Goal: Task Accomplishment & Management: Complete application form

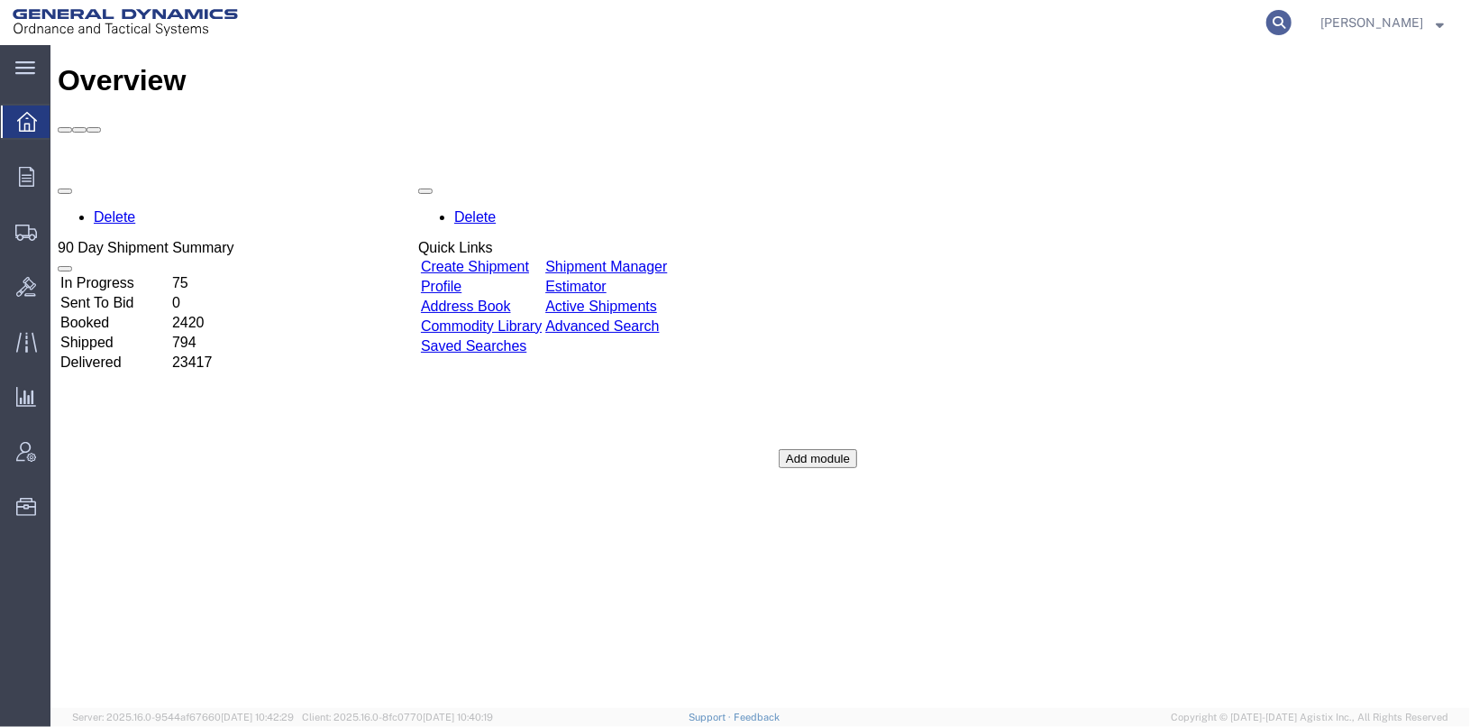
click at [1292, 27] on icon at bounding box center [1279, 22] width 25 height 25
type input "56460929"
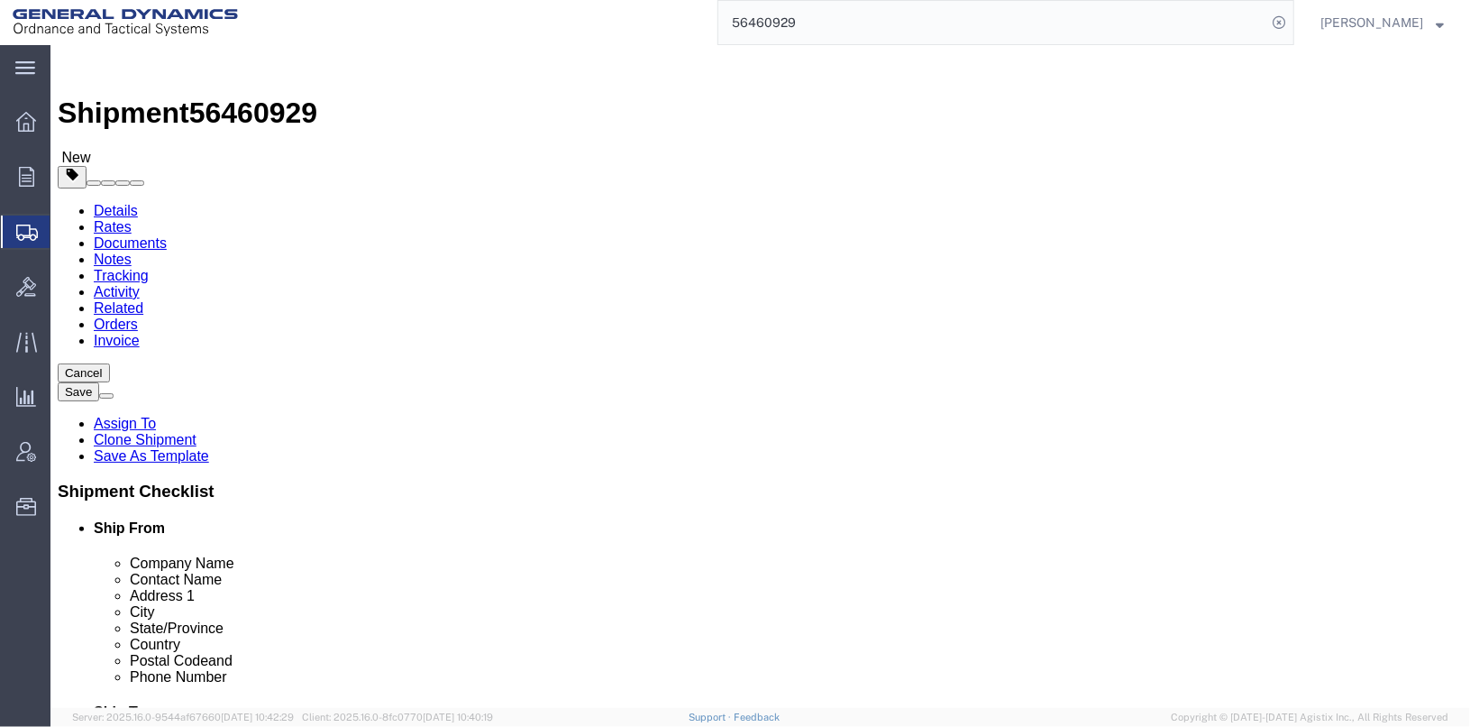
select select
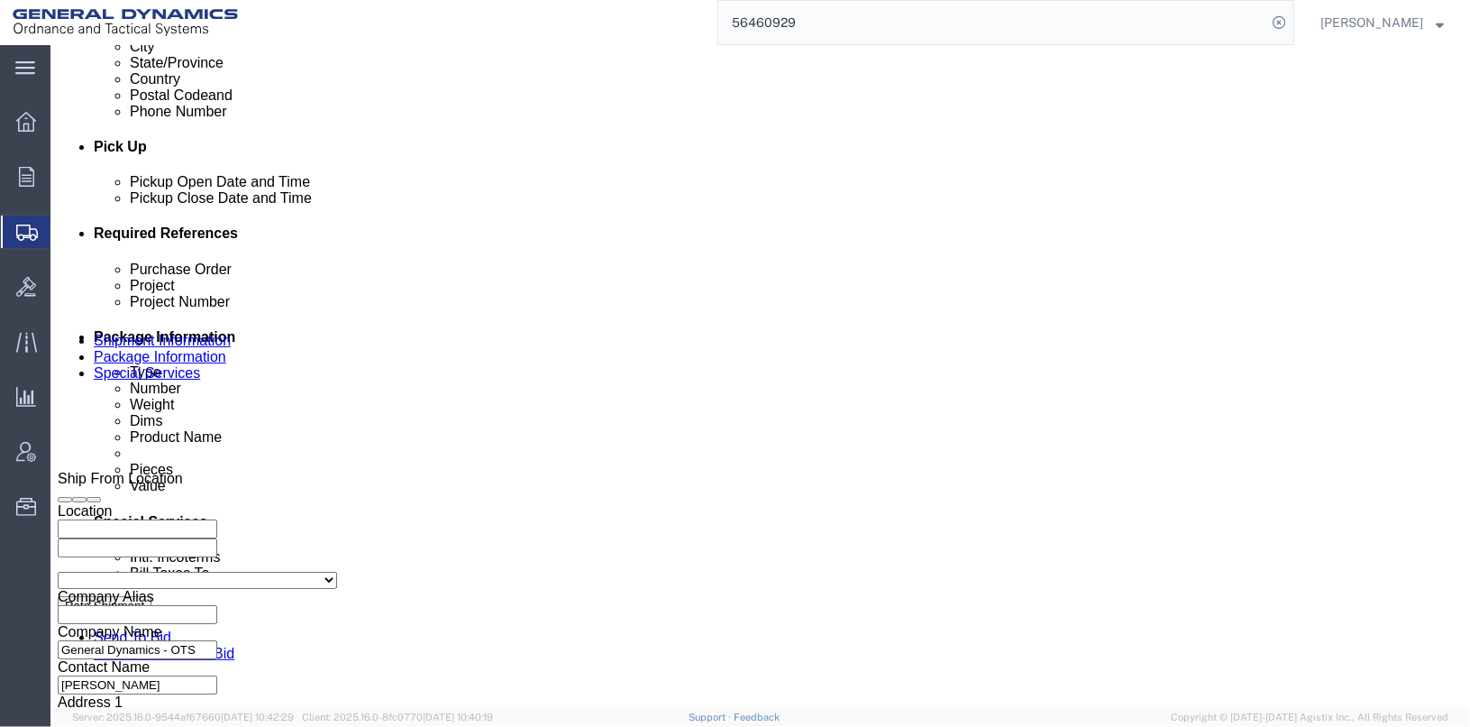
scroll to position [660, 0]
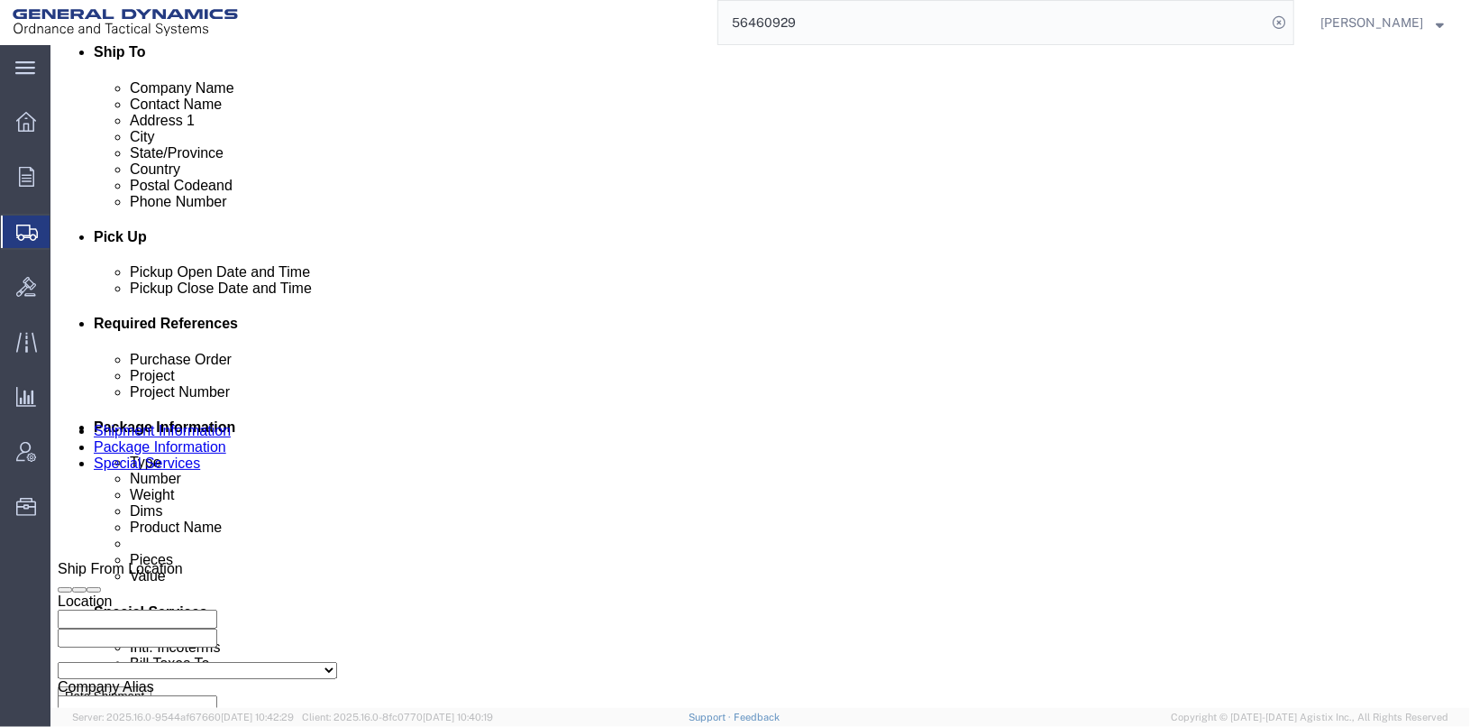
click input "TRK- TRL"
click input "TRK-245010 TRL"
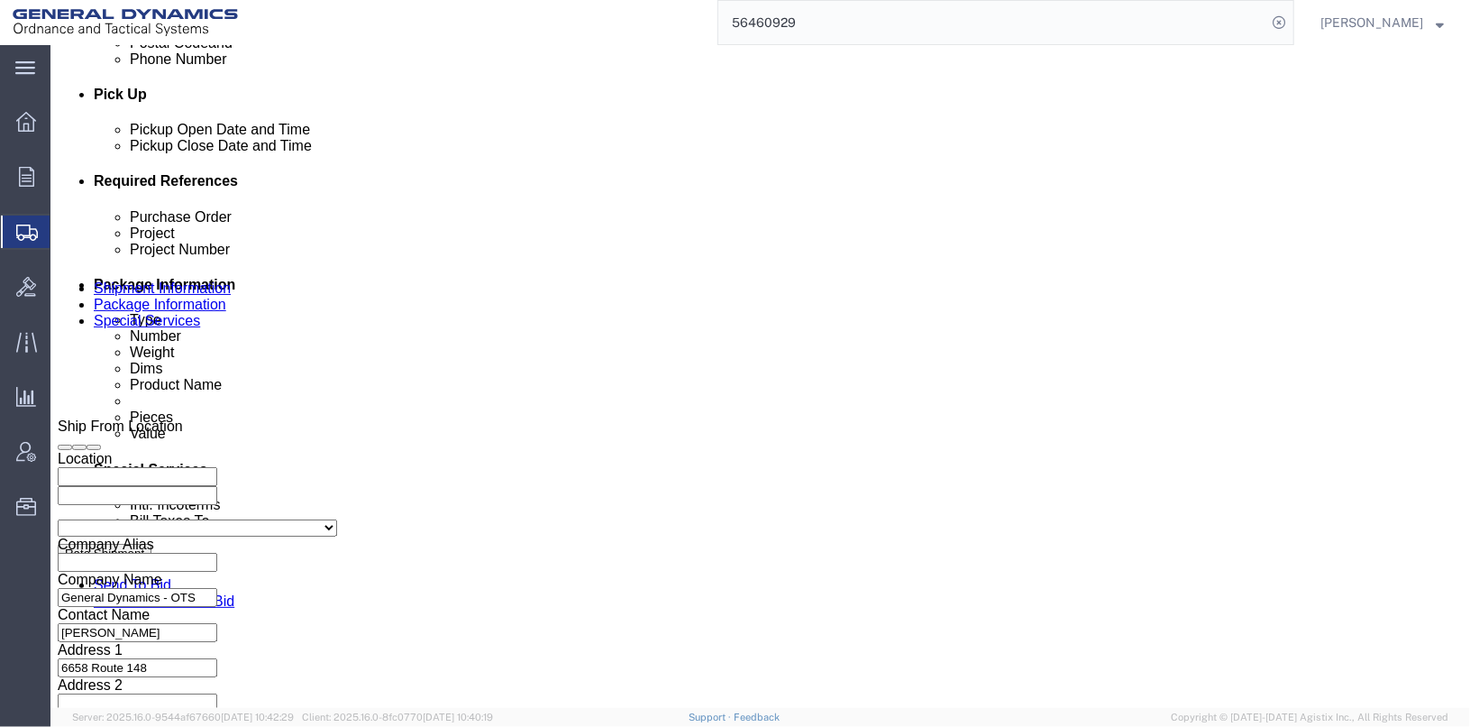
scroll to position [930, 0]
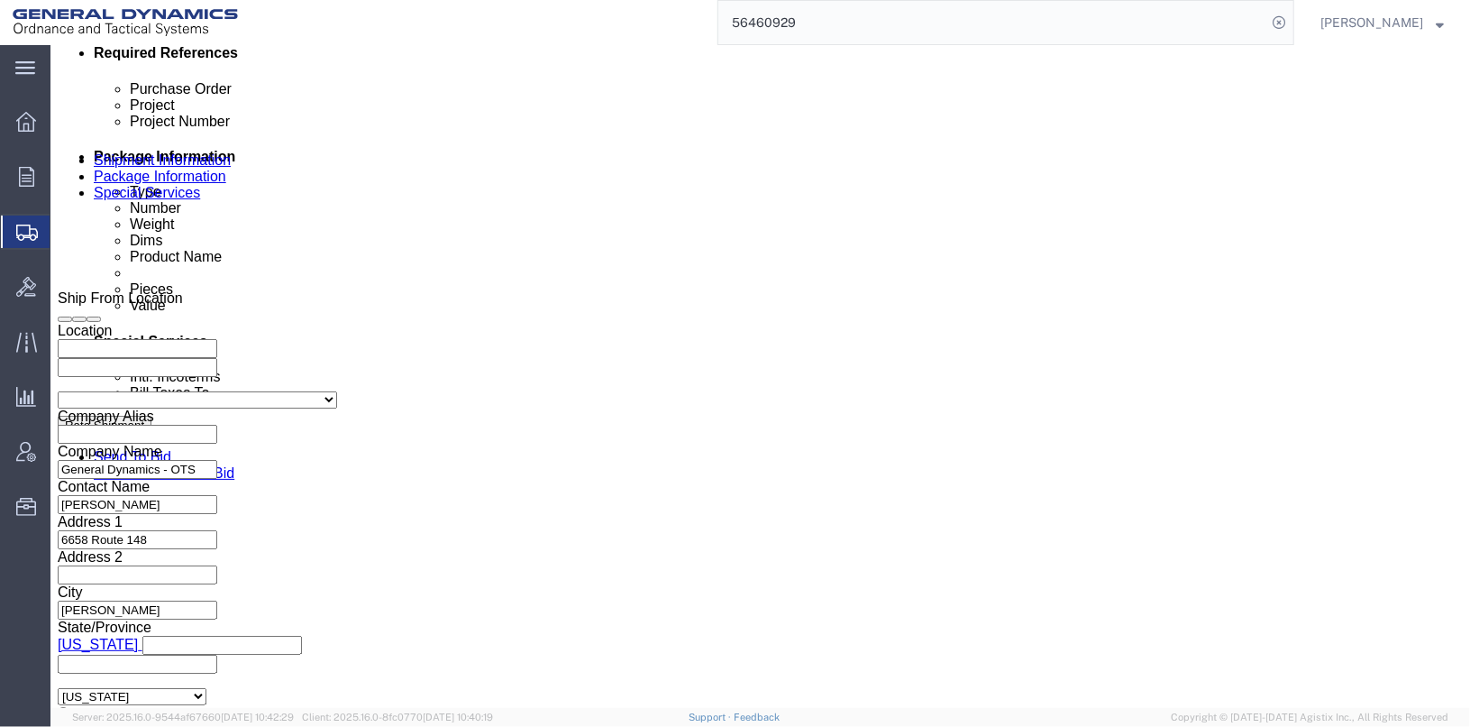
type input "TRK-245010 TRL-214152"
click button "Continue"
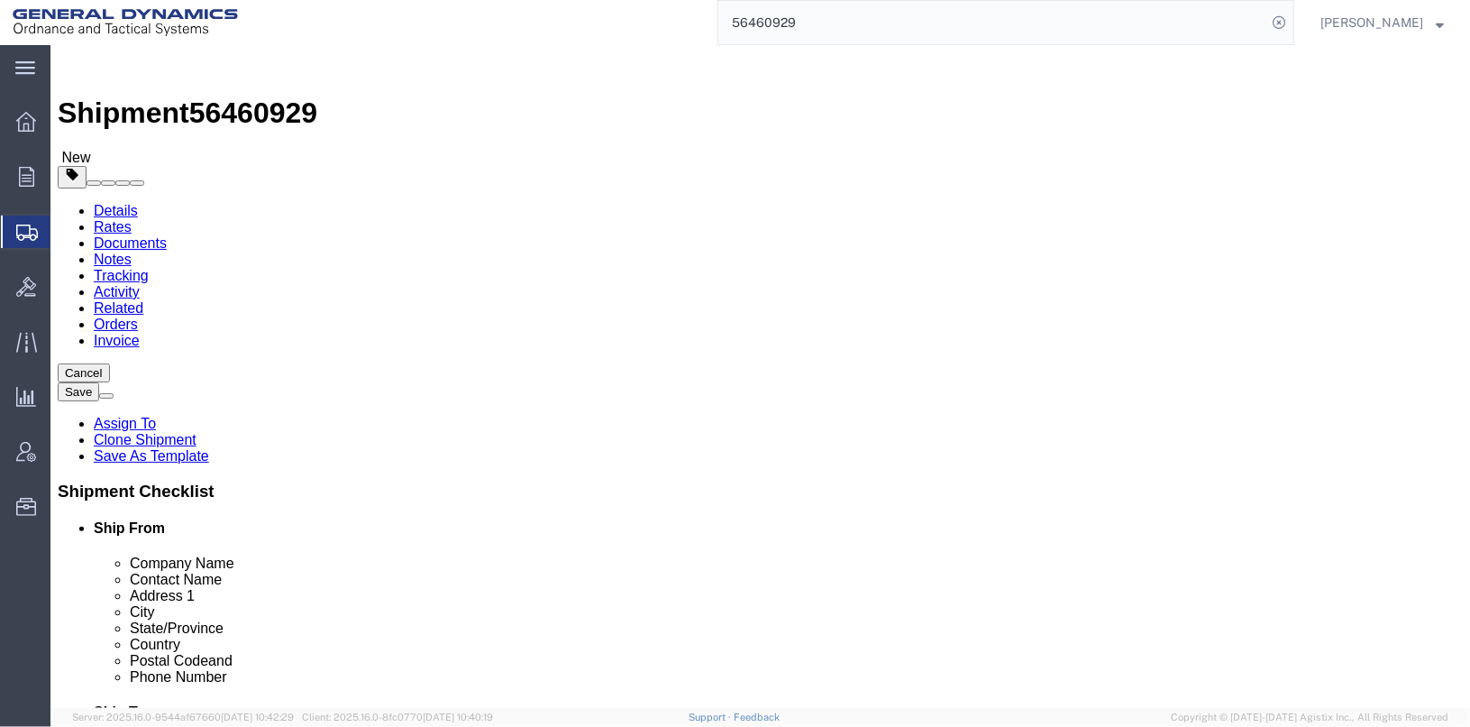
click button "Continue"
click link "Shipment Information"
click icon
click div "Pieces: 20.20 Pound Total value: 404.00 USD HAZMAT"
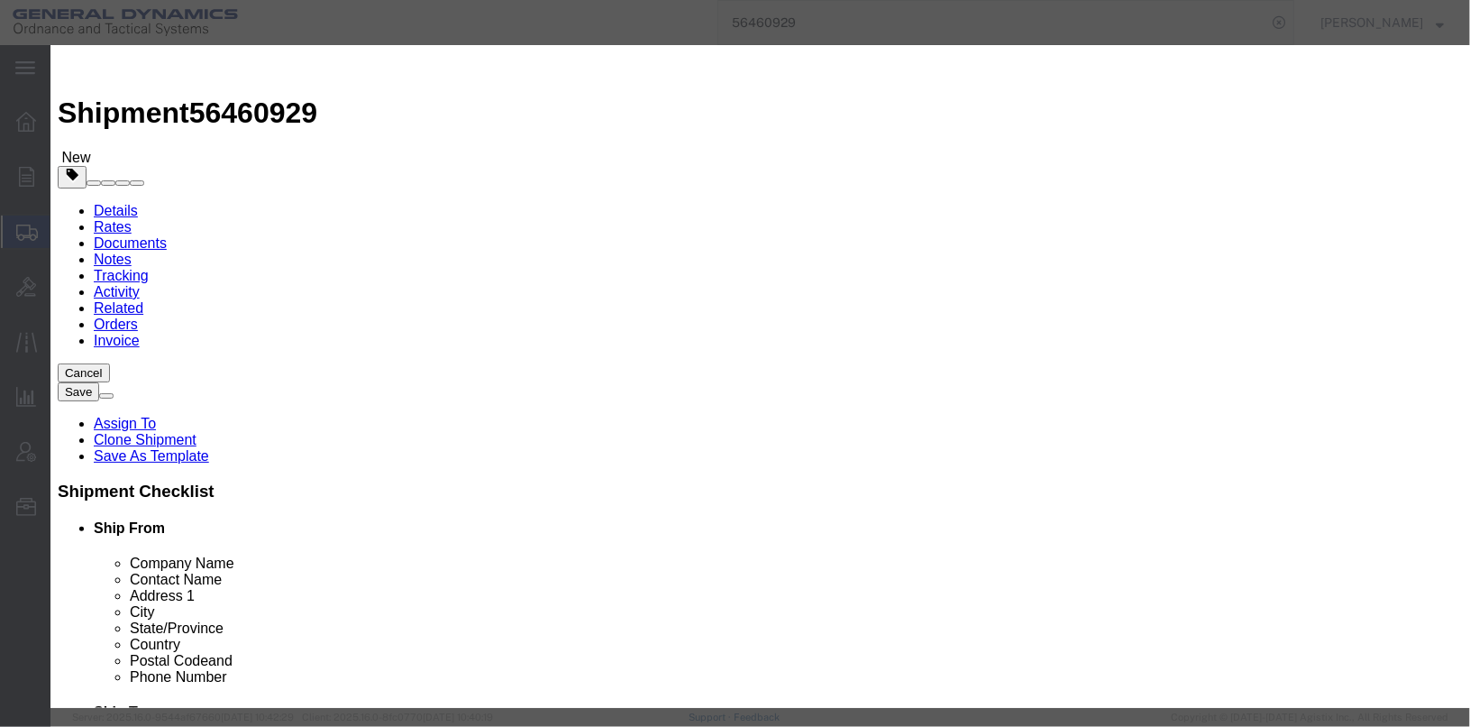
click button "Save & Close"
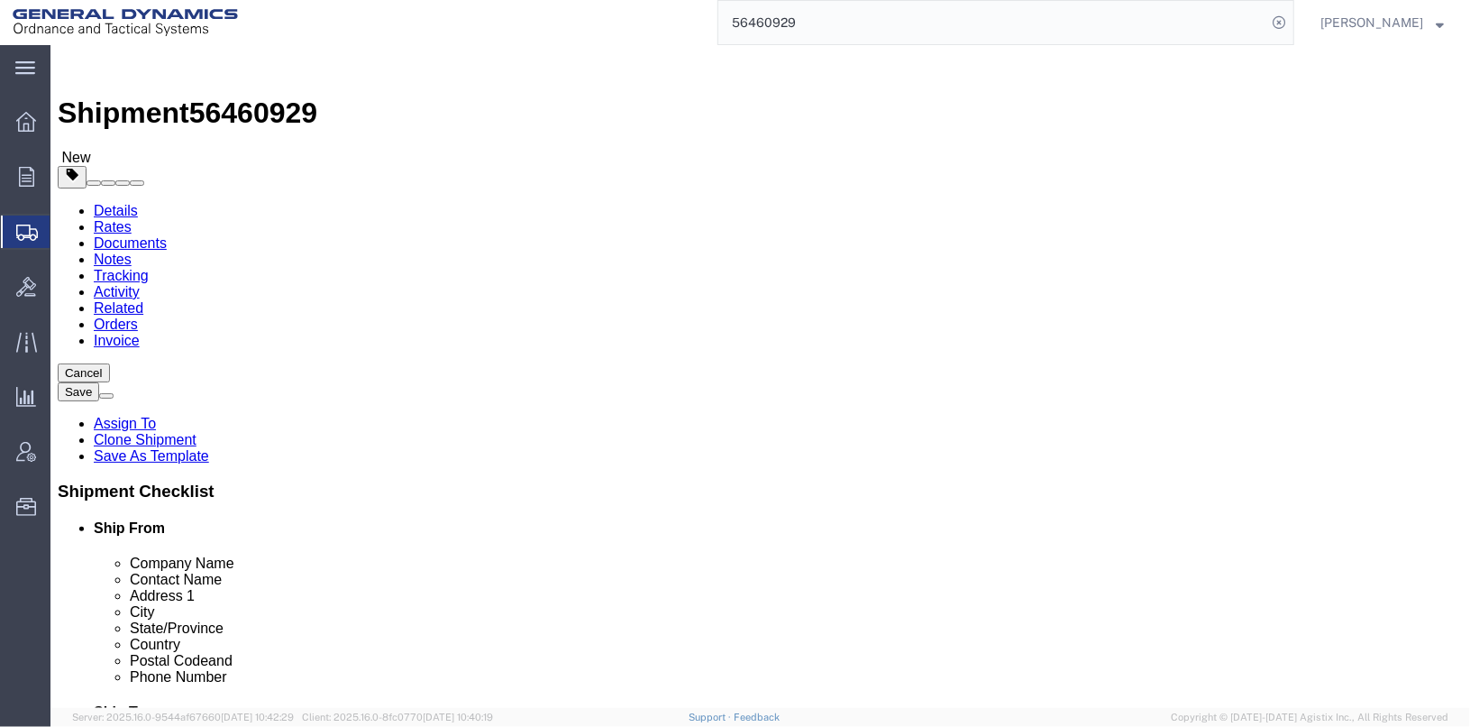
click link "Special Services"
drag, startPoint x: 973, startPoint y: 415, endPoint x: 876, endPoint y: 388, distance: 100.2
click div "CONTROL NUMBER 5183-1000"
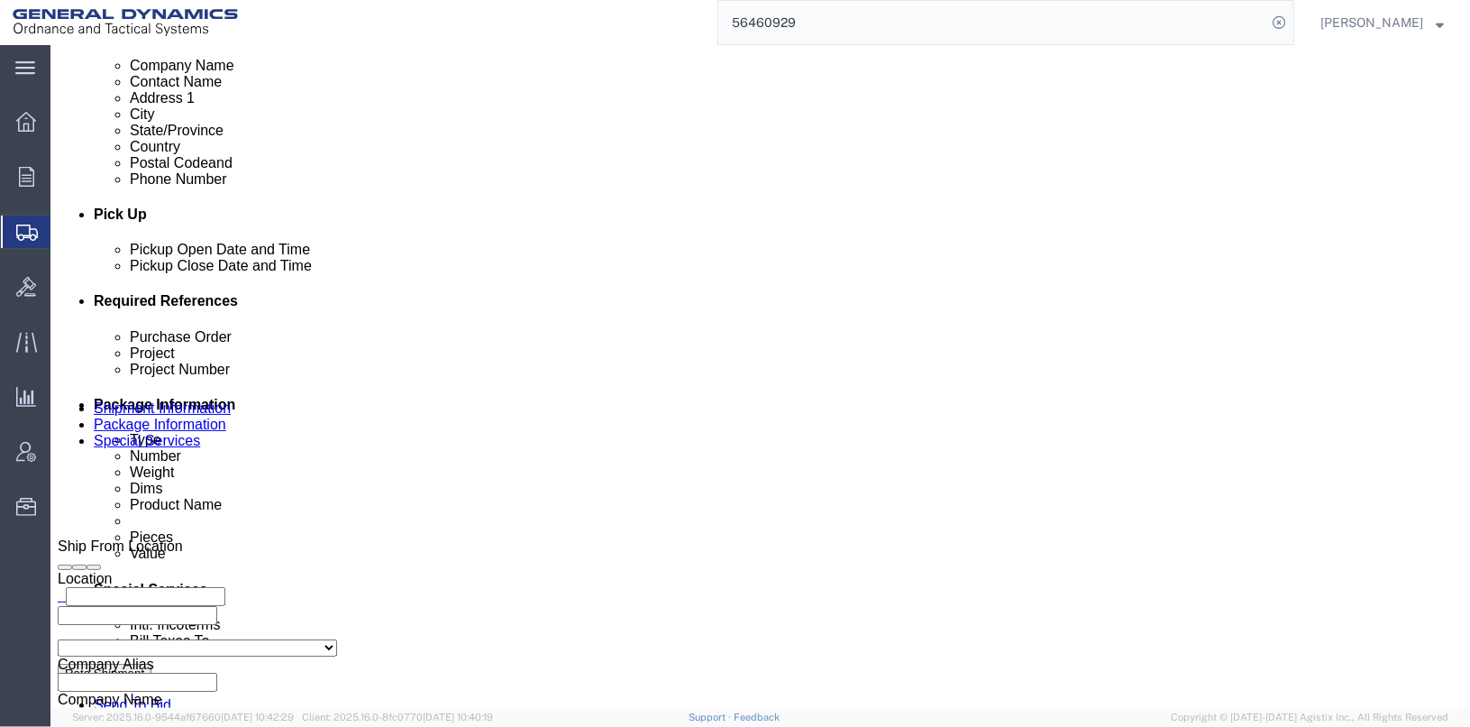
scroll to position [631, 0]
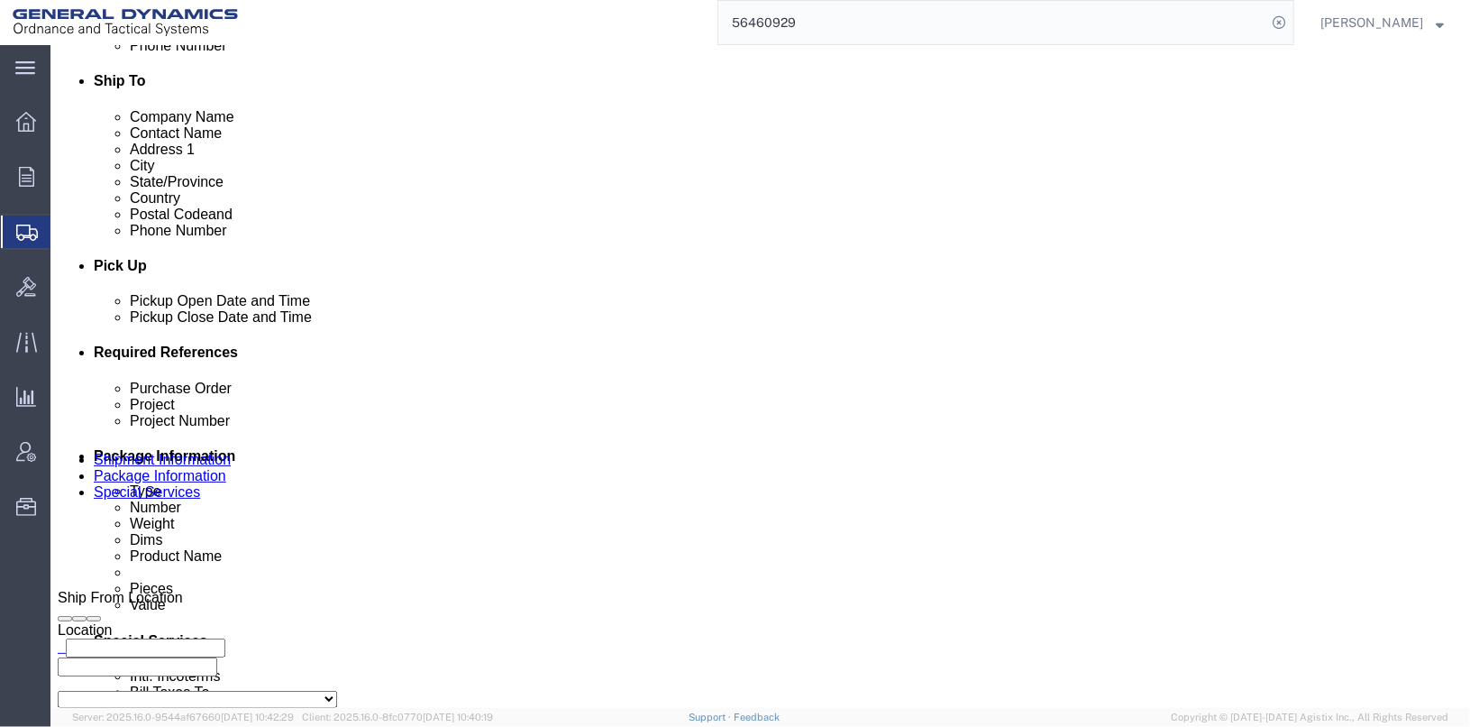
click select "Select Recipient Account Sender/Shipper Third Party Account"
select select "SHIP"
click select "Select Recipient Account Sender/Shipper Third Party Account"
click select "Select 20MSR"
select select
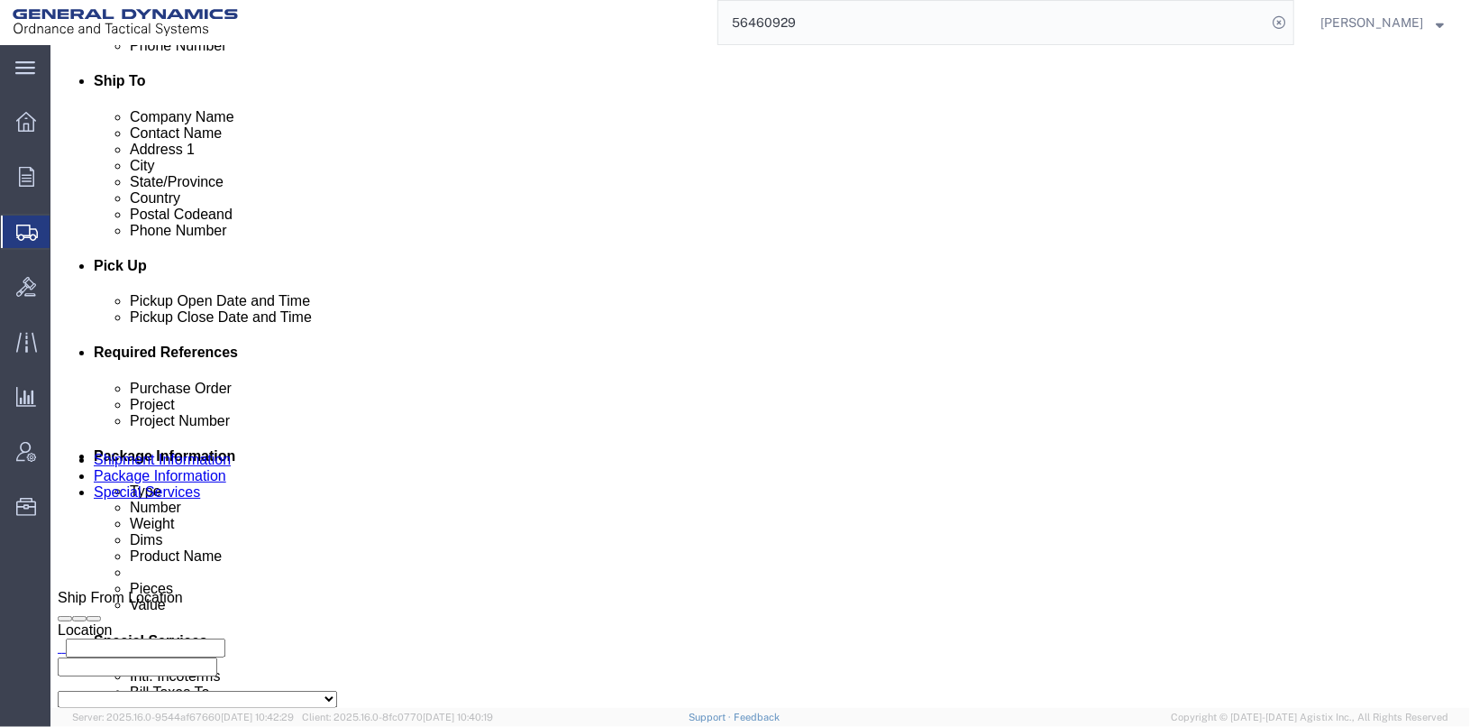
click select "Select 20MSR"
click div "Cost Center Select Buyer Cost Center Department Operations Number Order Number …"
click input "text"
type input "[PERSON_NAME]"
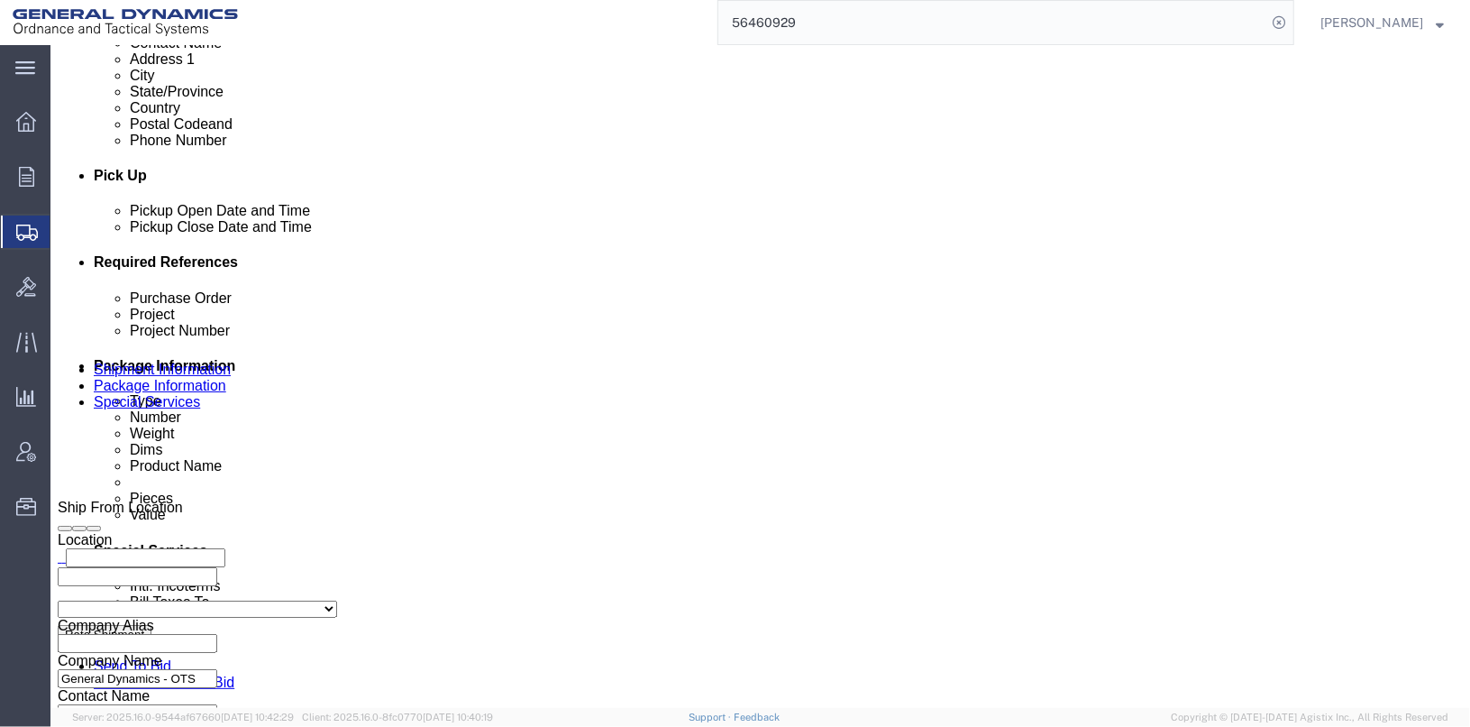
scroll to position [270, 0]
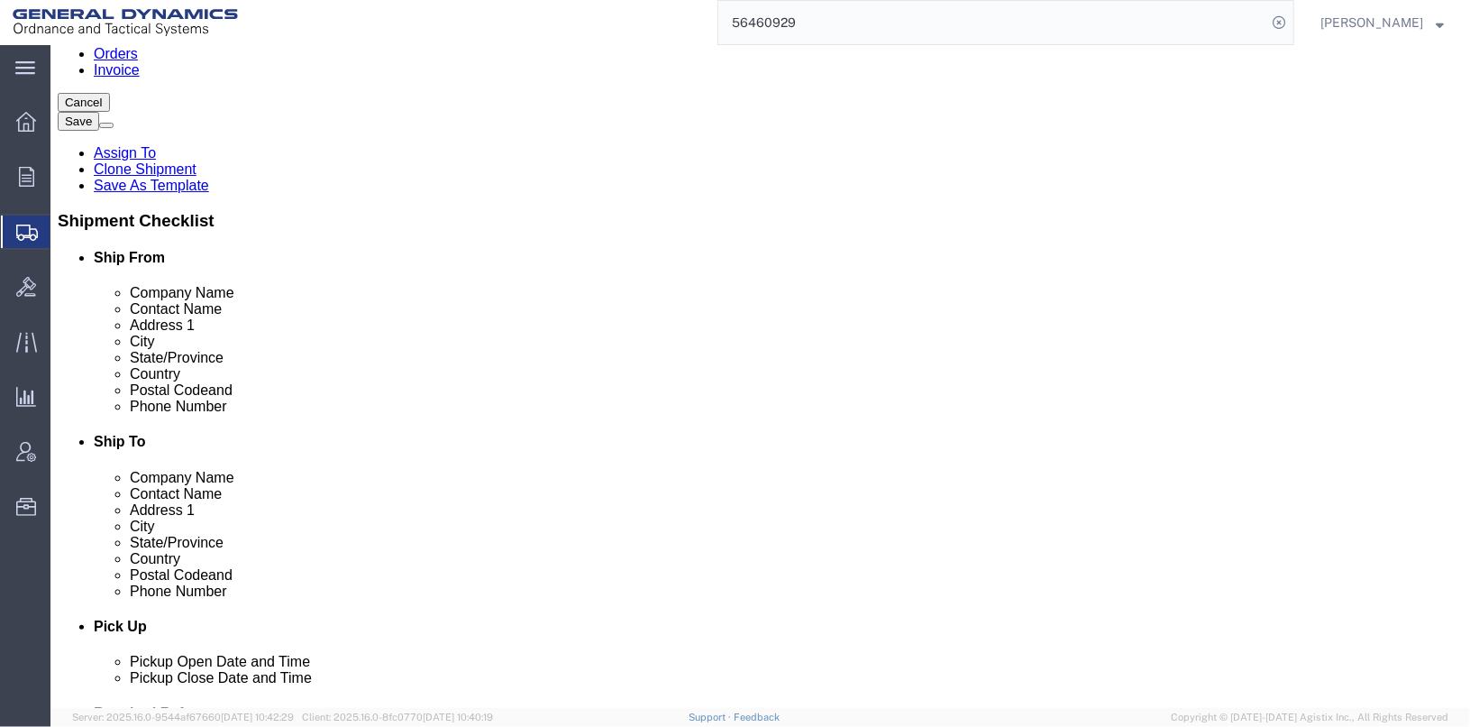
click button "Save"
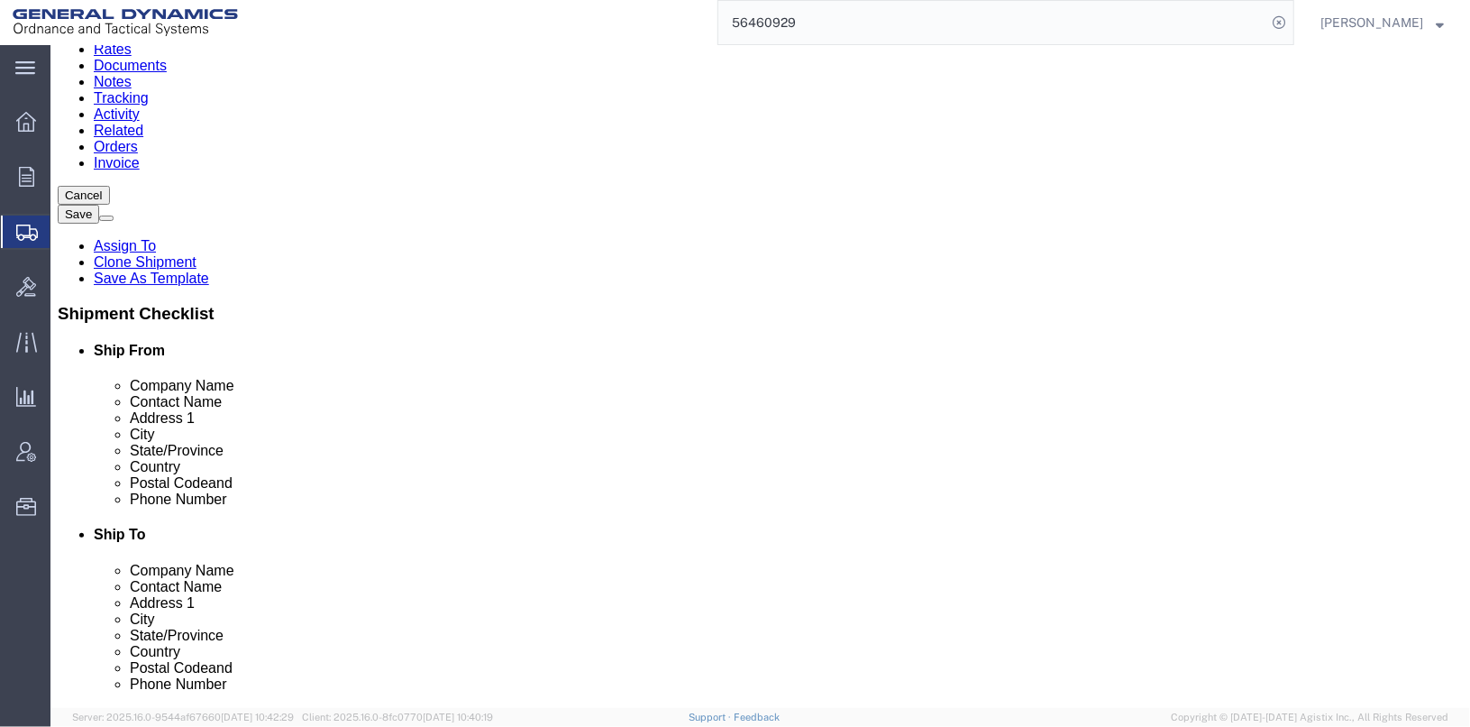
scroll to position [0, 0]
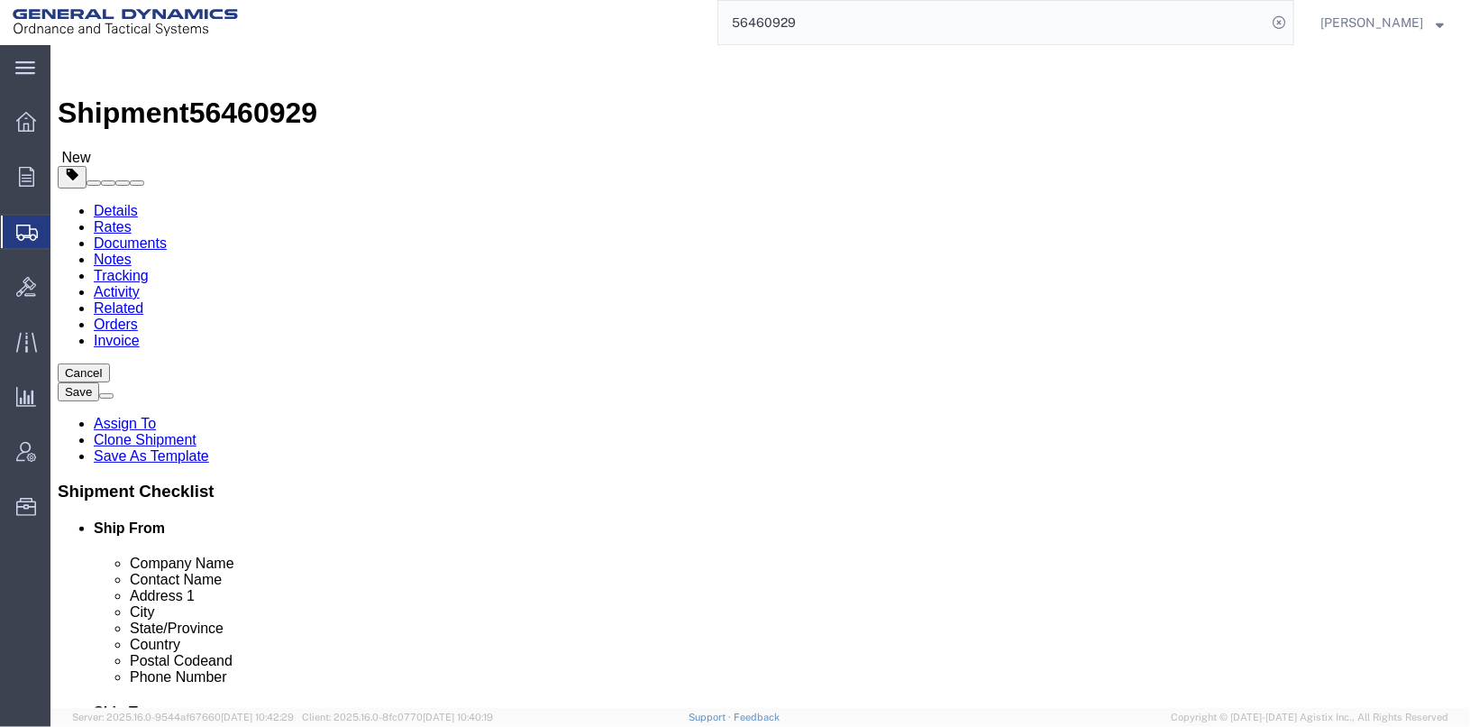
click span "button"
click span "Dual Driver Protective Service (DDP)"
select select "VEHICLE_DUAL_DRIVER_PROT_SERVICE_FLAG"
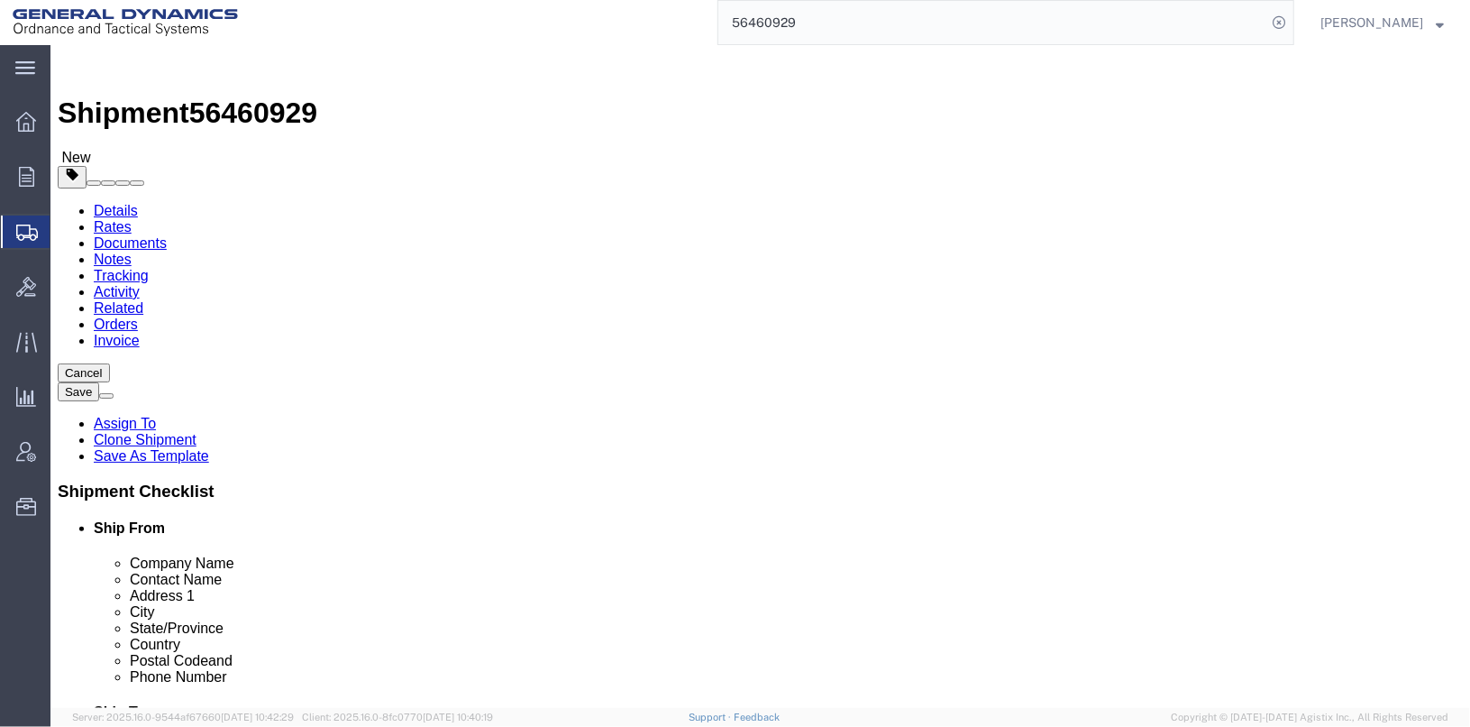
click span "Satellite Motor Surveillance Service (SNS)"
click span "Trailer Tracking Service (DCS)"
click button "Rate Shipment"
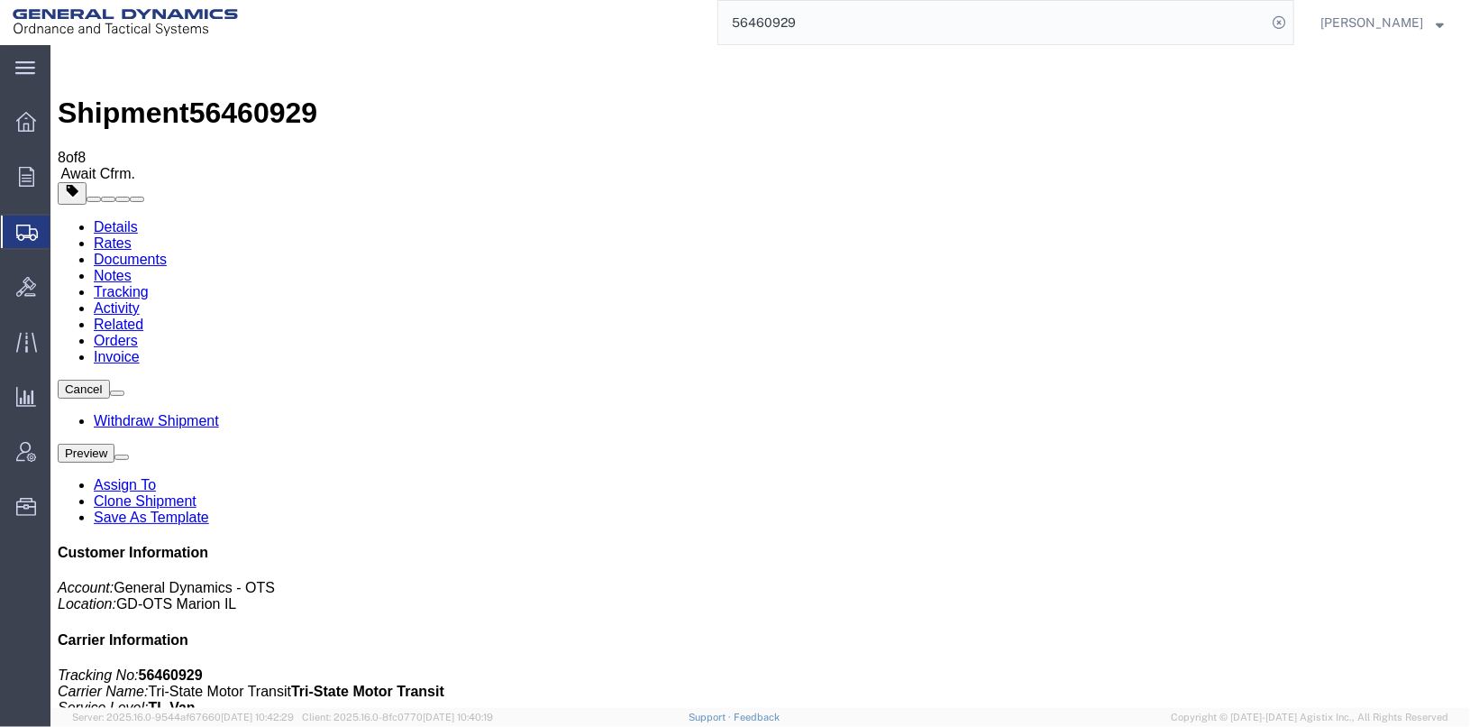
checkbox input "true"
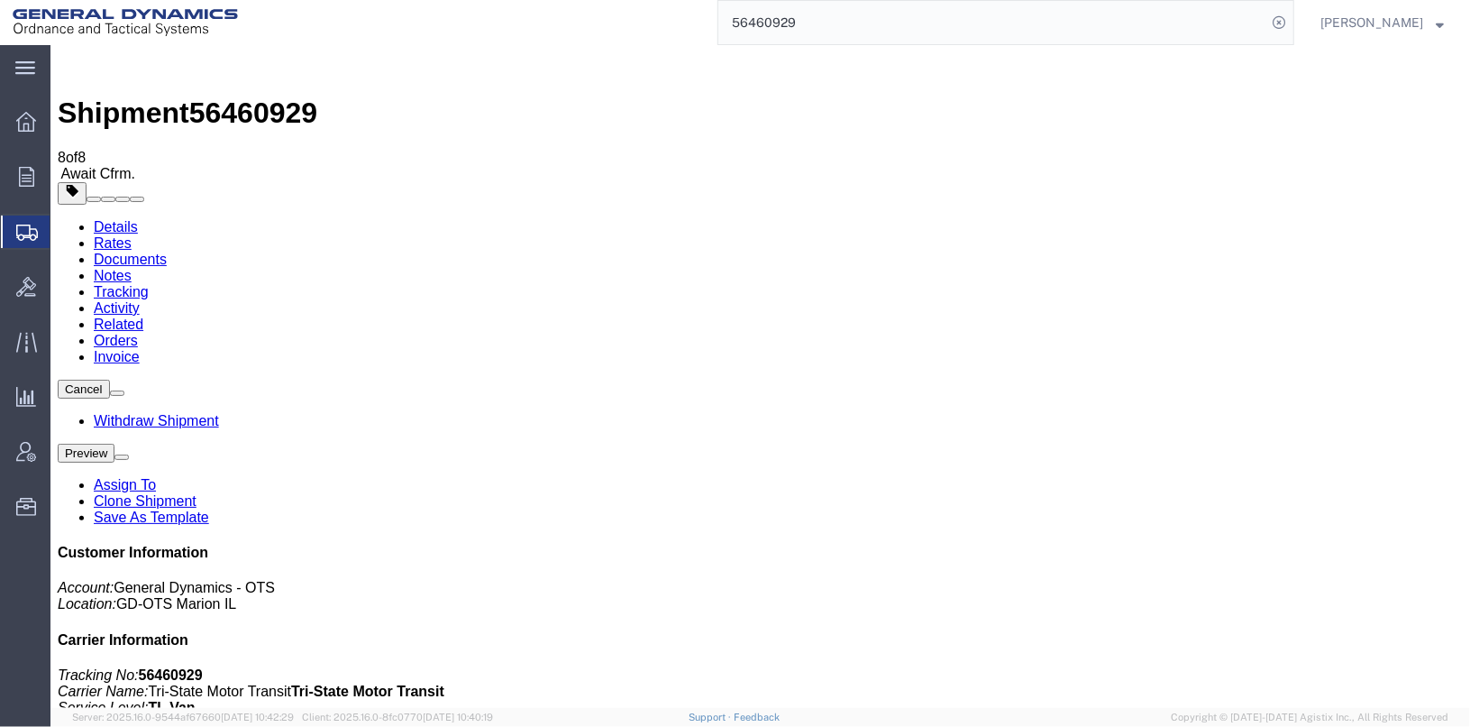
select select "2"
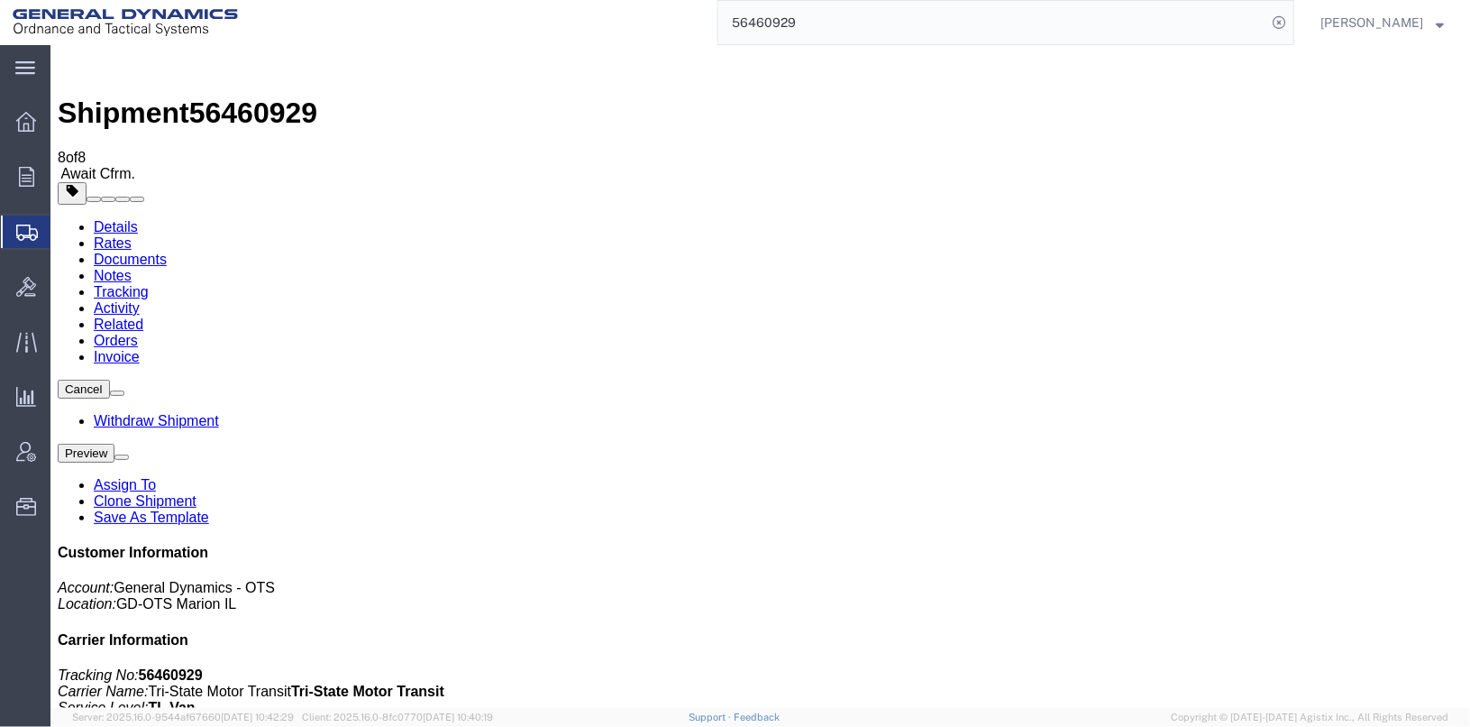
checkbox input "true"
drag, startPoint x: 77, startPoint y: 486, endPoint x: 160, endPoint y: 502, distance: 85.4
checkbox input "false"
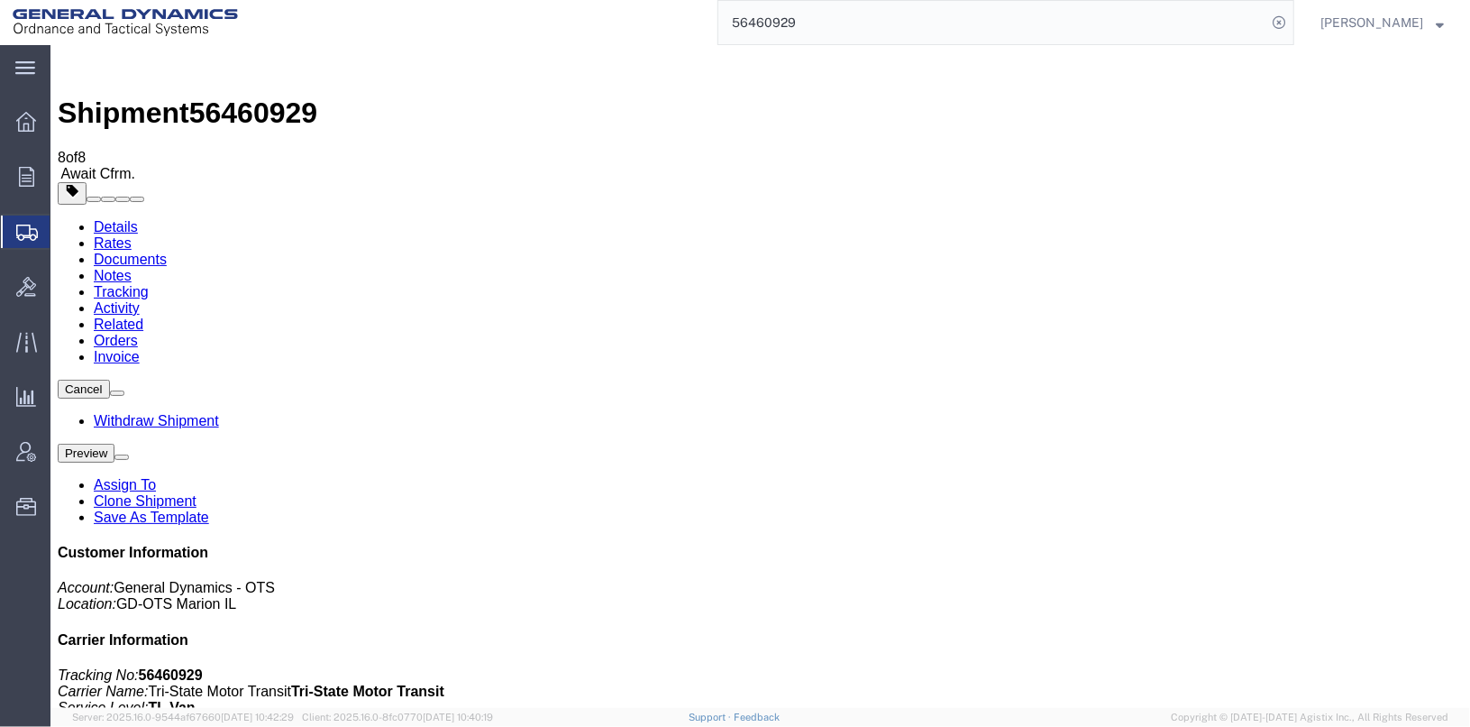
select select "2"
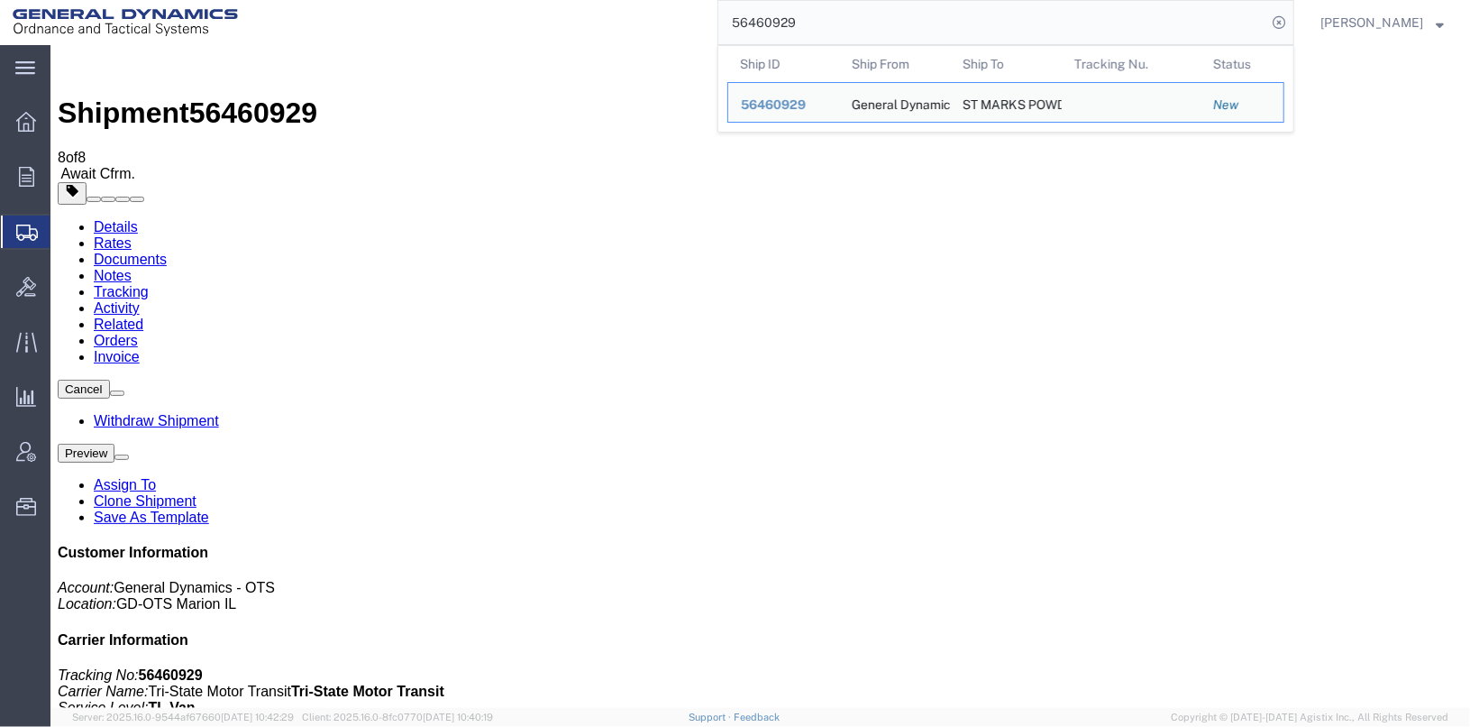
drag, startPoint x: 846, startPoint y: 23, endPoint x: 753, endPoint y: 27, distance: 92.9
click at [753, 27] on input "56460929" at bounding box center [993, 22] width 548 height 43
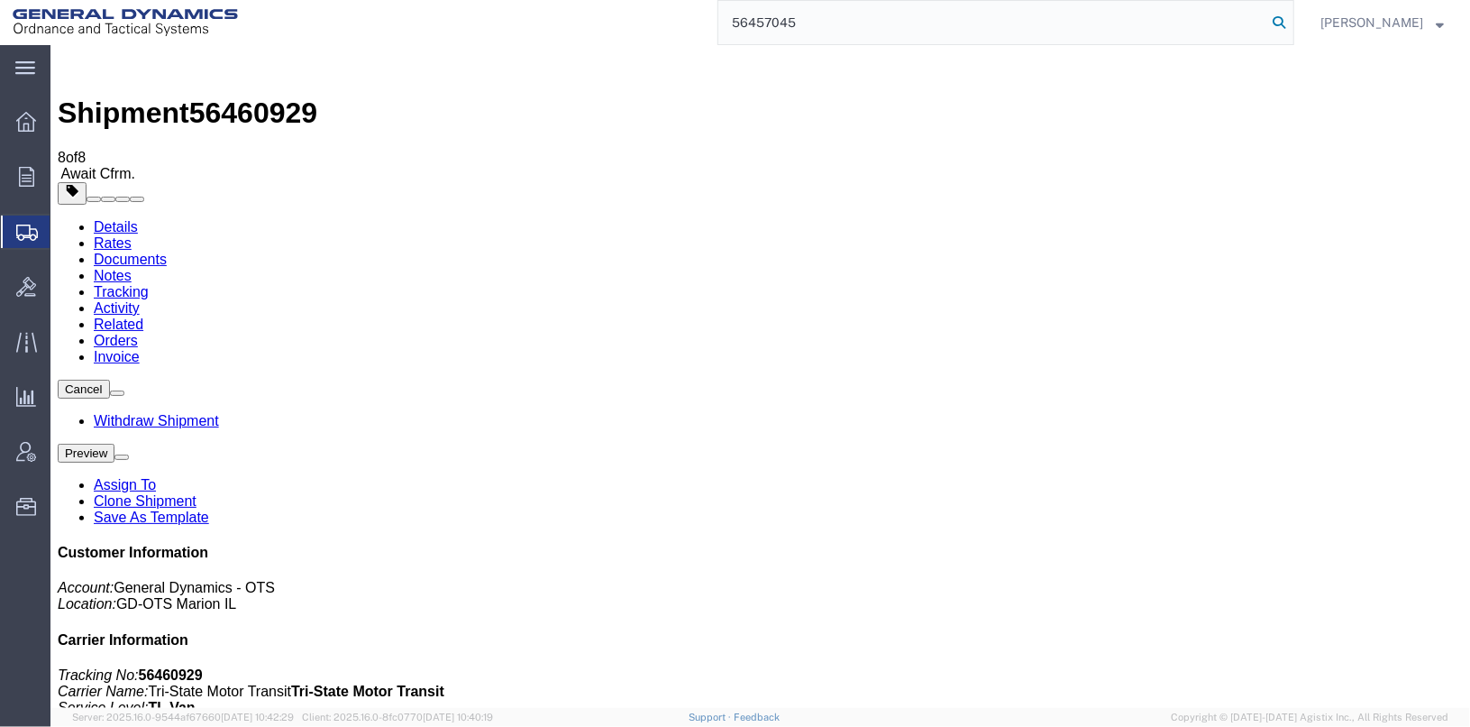
type input "56457045"
click at [1292, 18] on icon at bounding box center [1279, 22] width 25 height 25
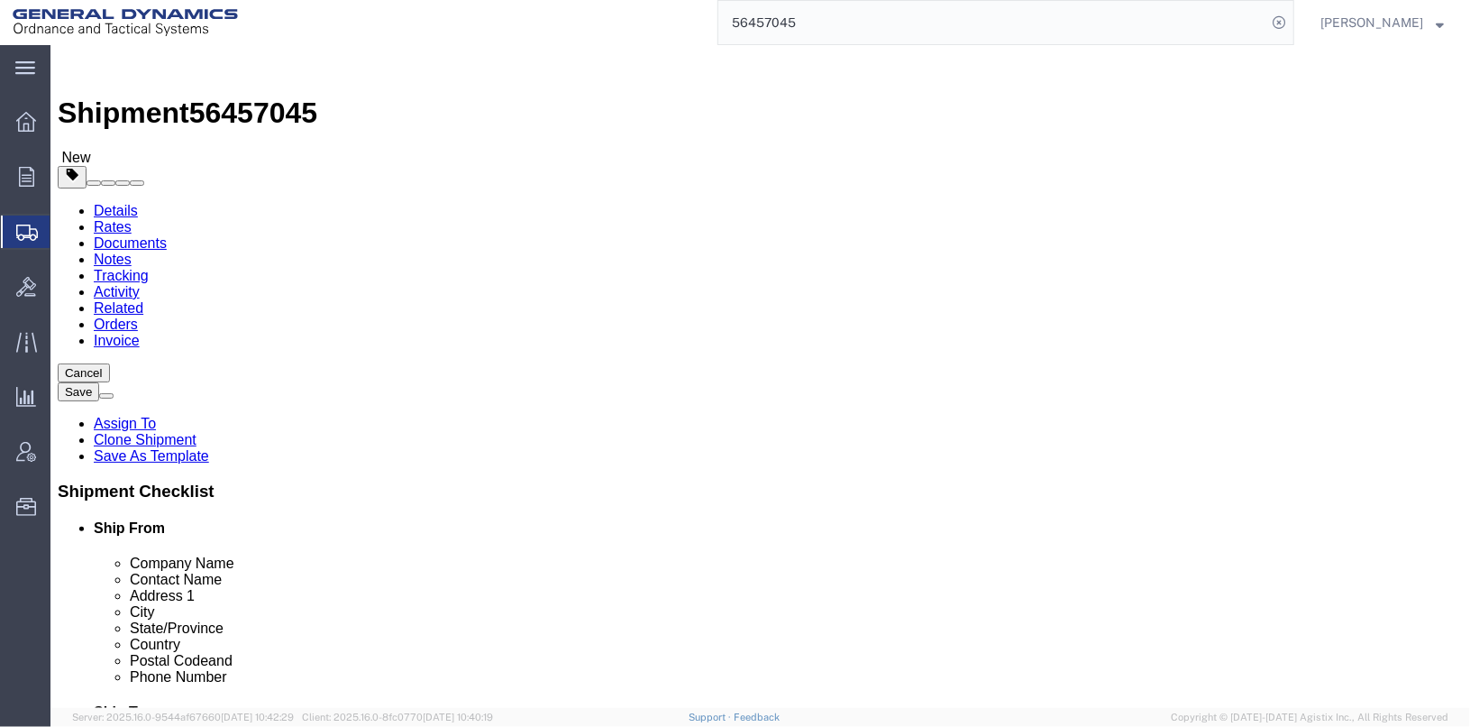
click icon
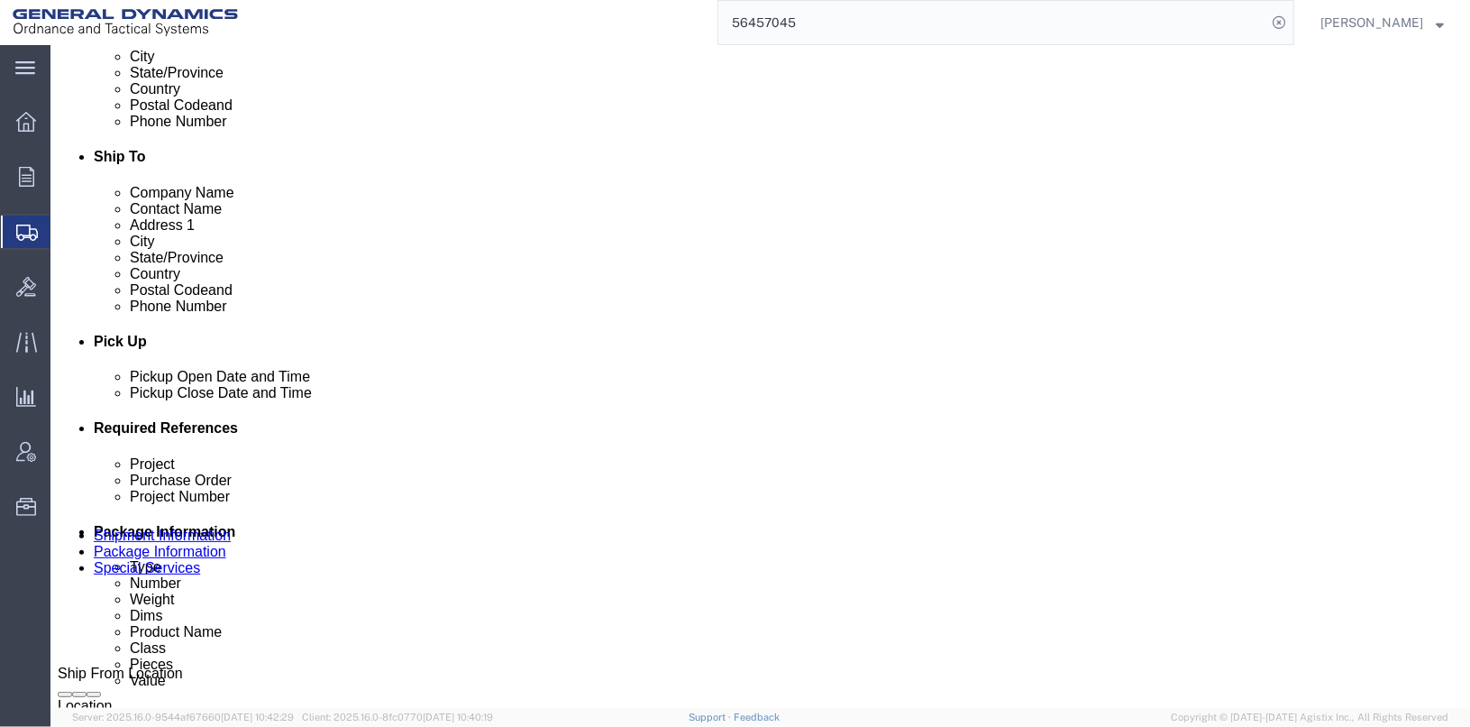
scroll to position [641, 0]
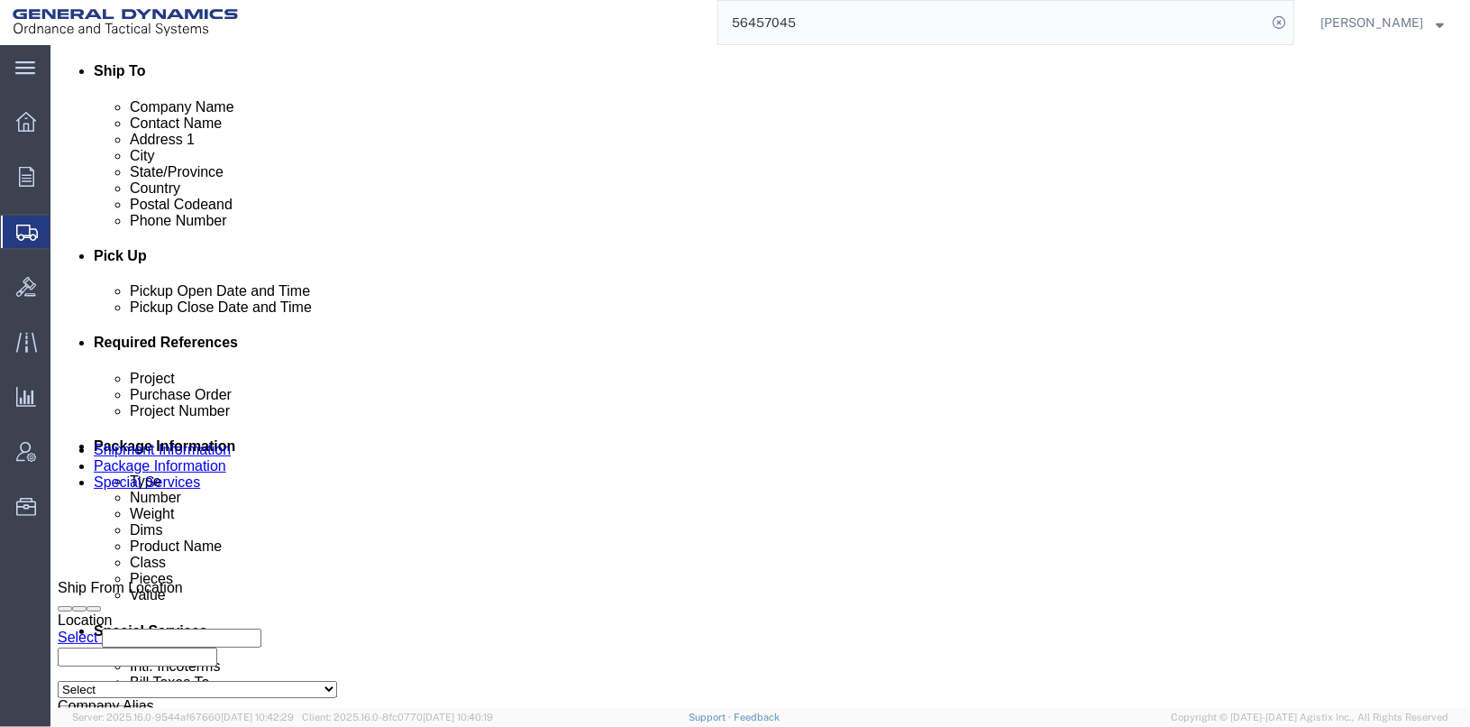
click button "Rate Shipment"
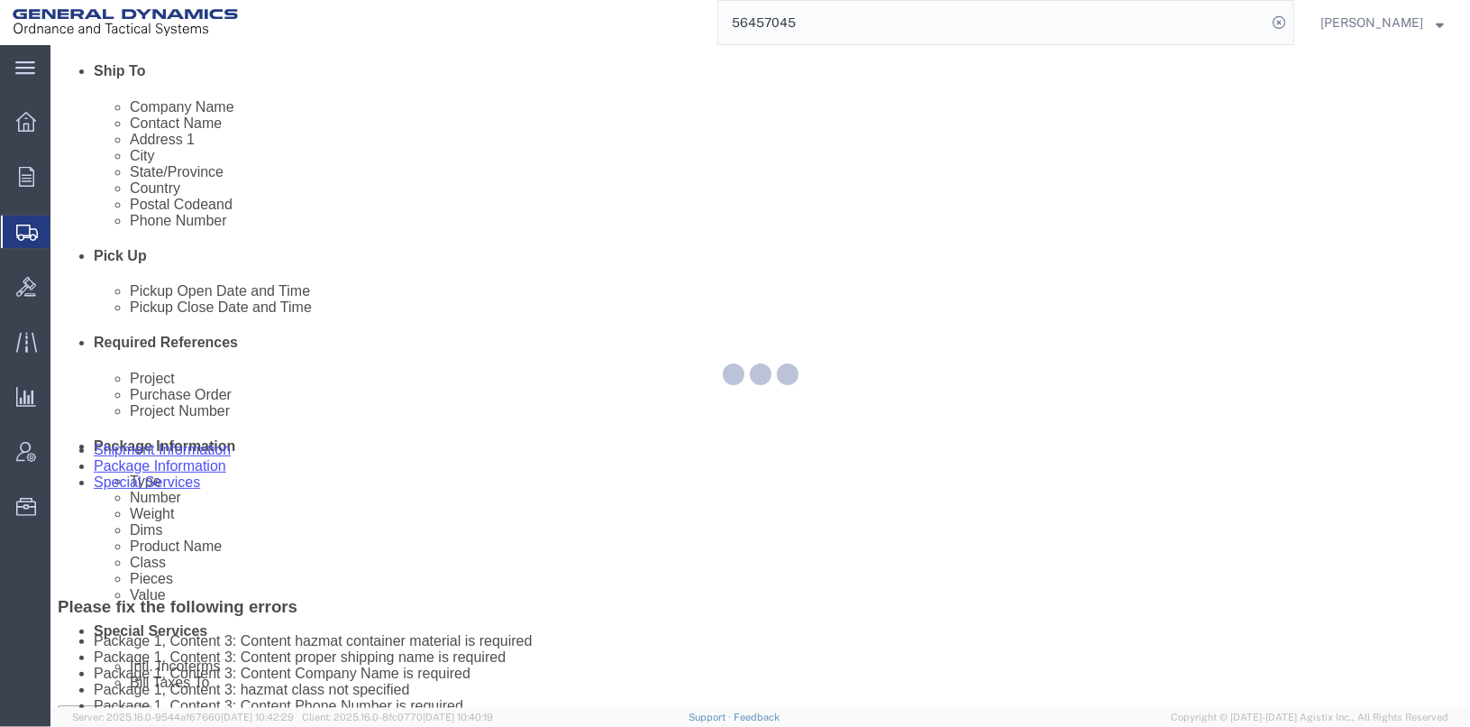
select select "SKID"
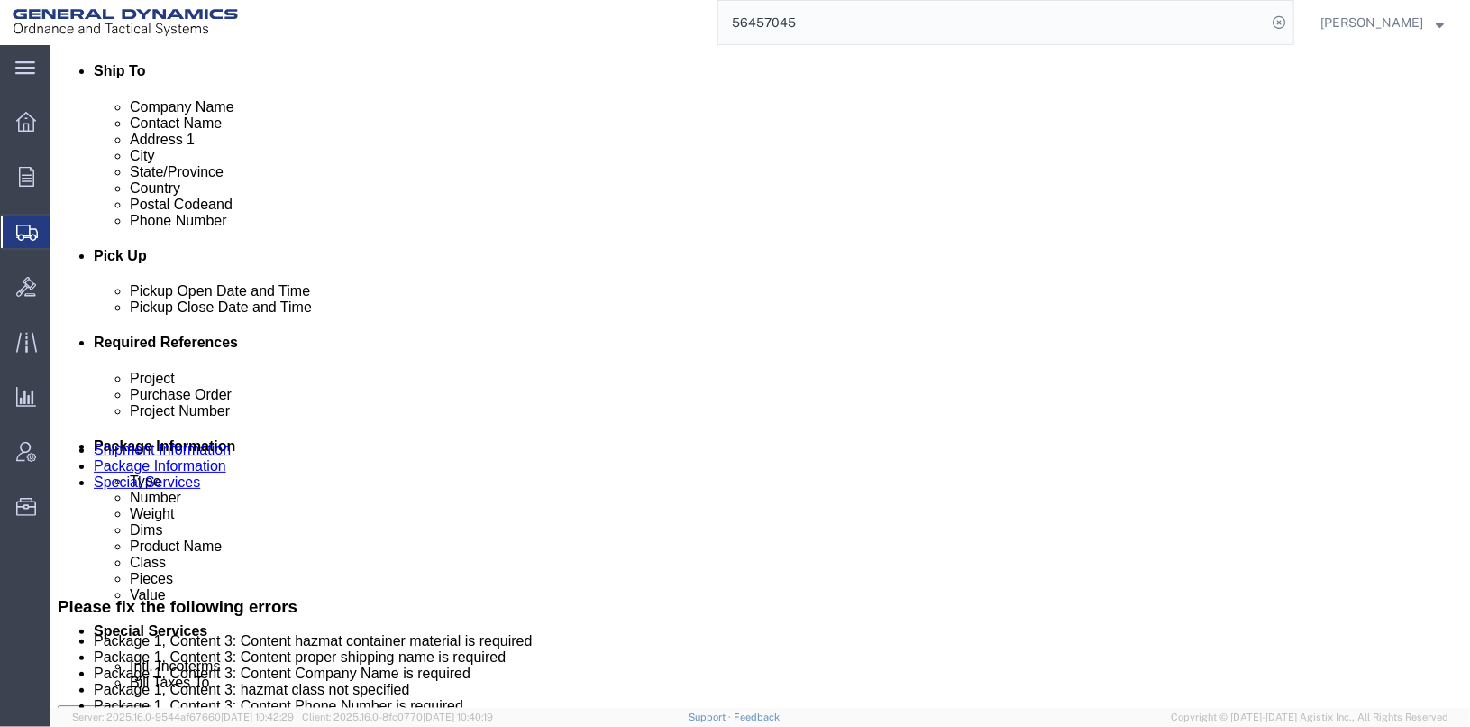
click dd "100.00 USD"
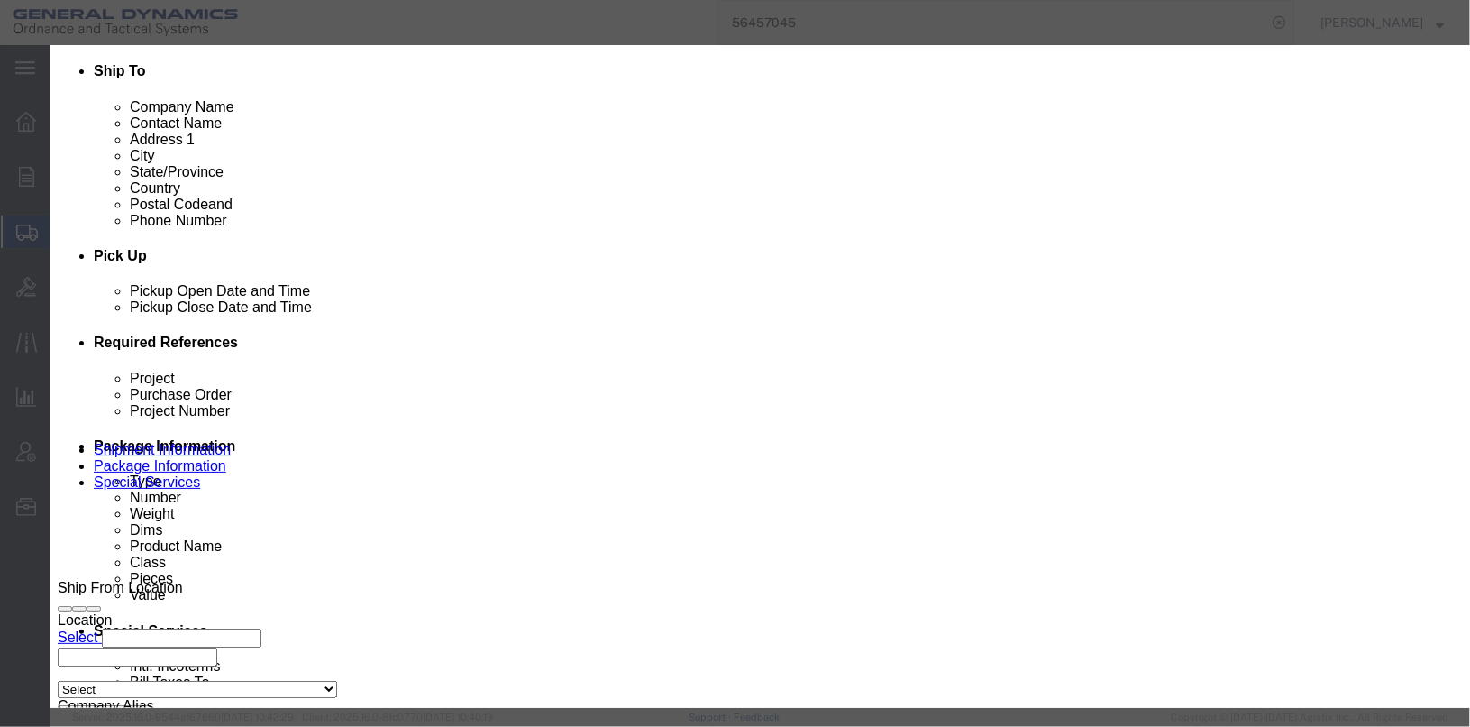
scroll to position [450, 0]
click input "checkbox"
checkbox input "false"
click button "Save & Close"
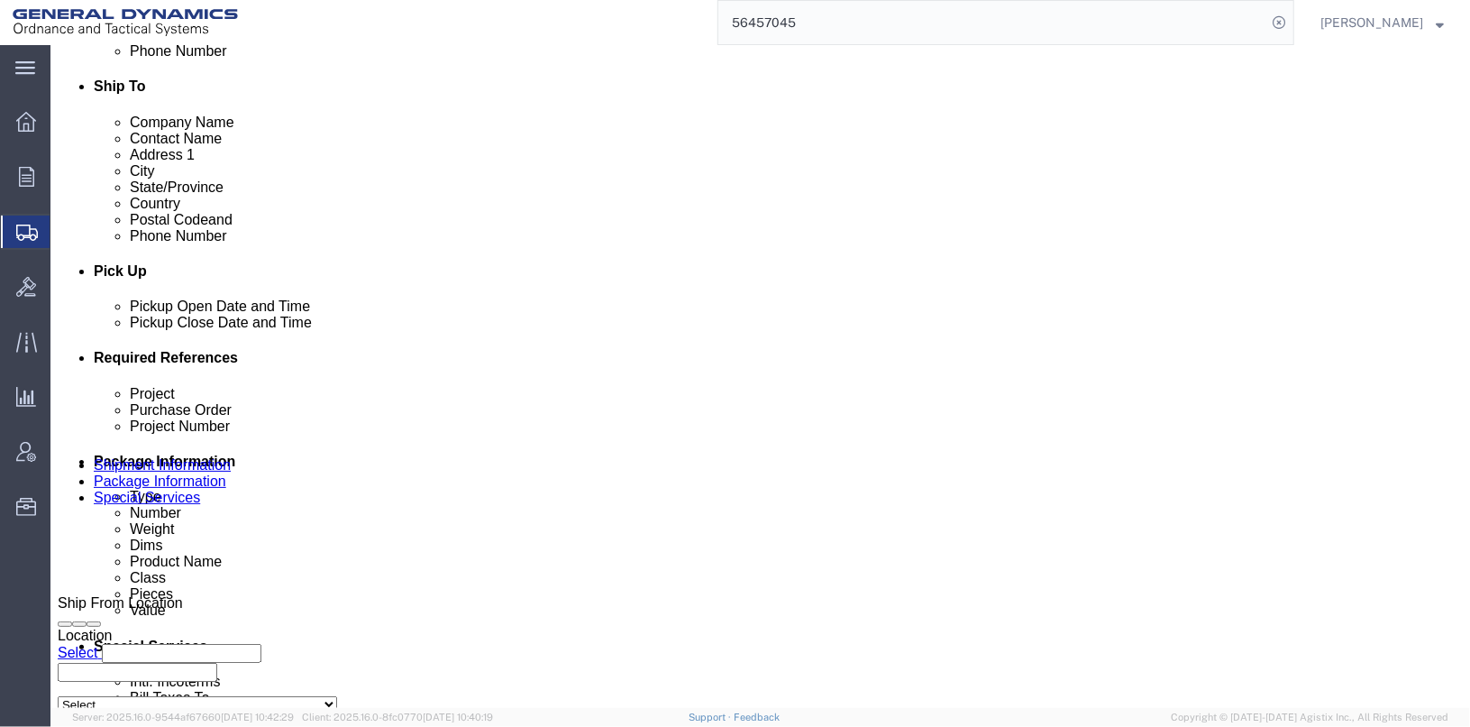
scroll to position [690, 0]
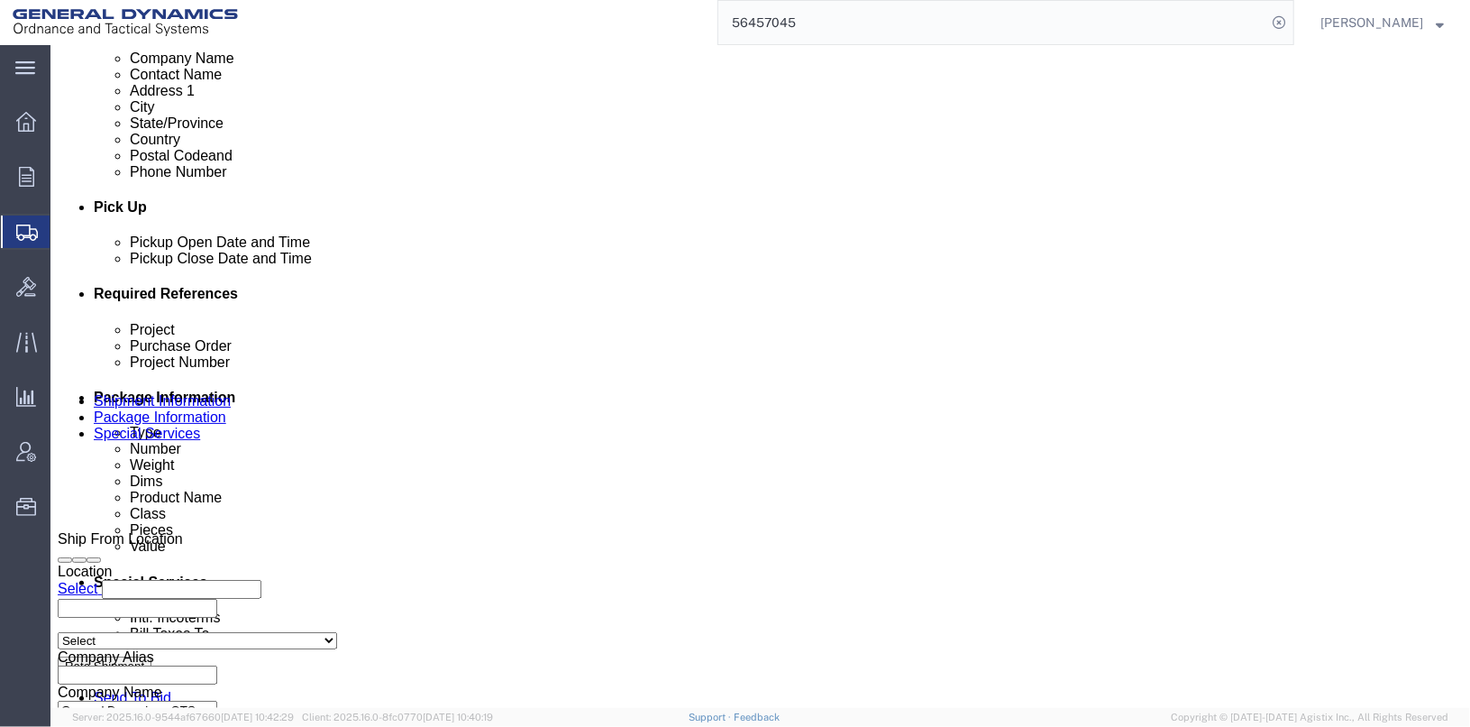
click button "Continue"
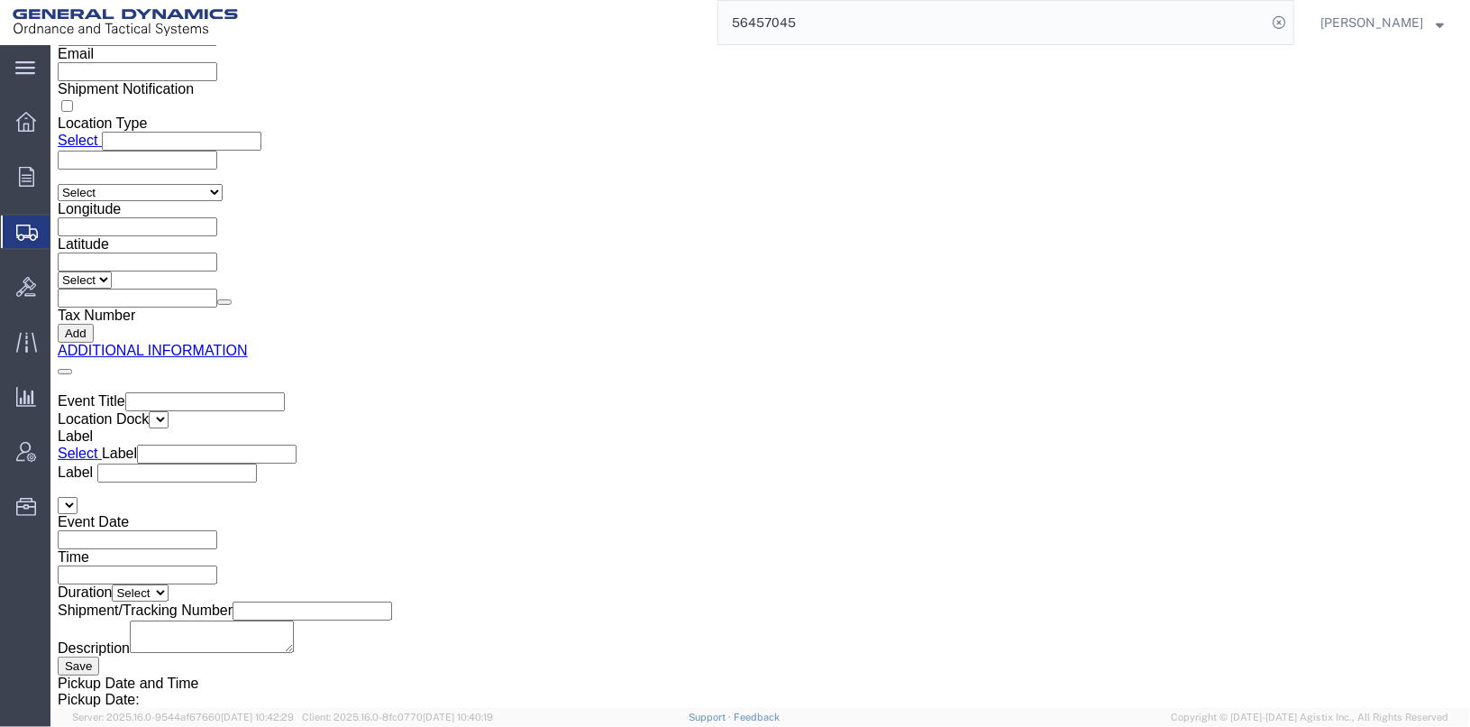
click button "Rate Shipment"
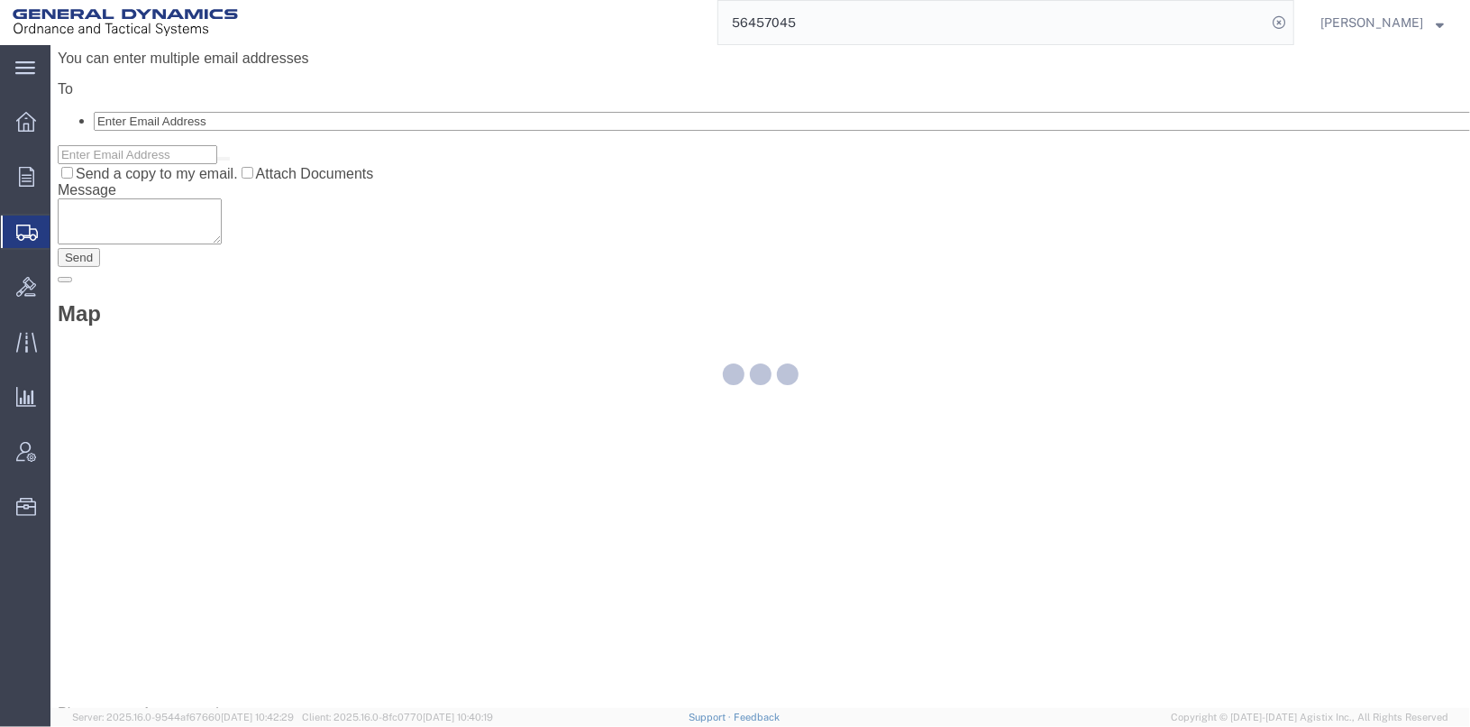
scroll to position [24, 0]
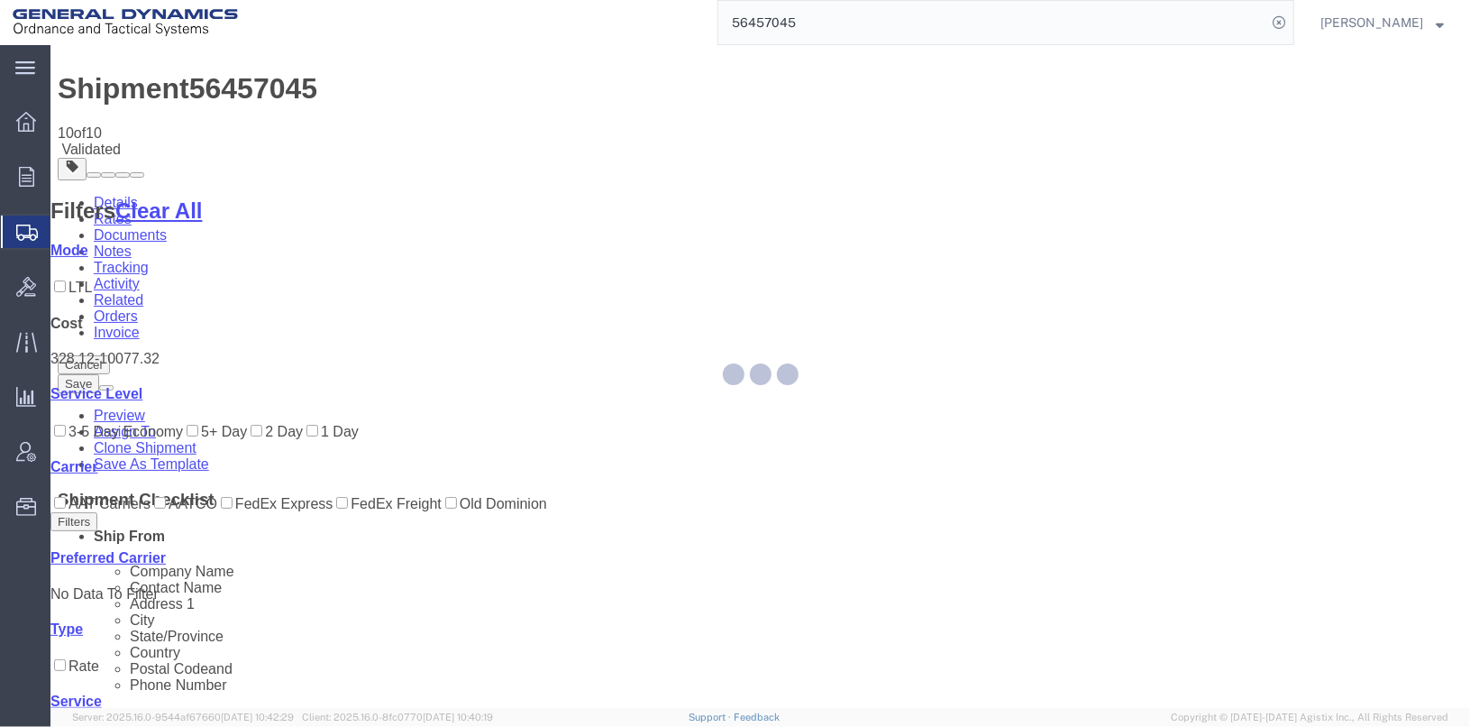
scroll to position [0, 0]
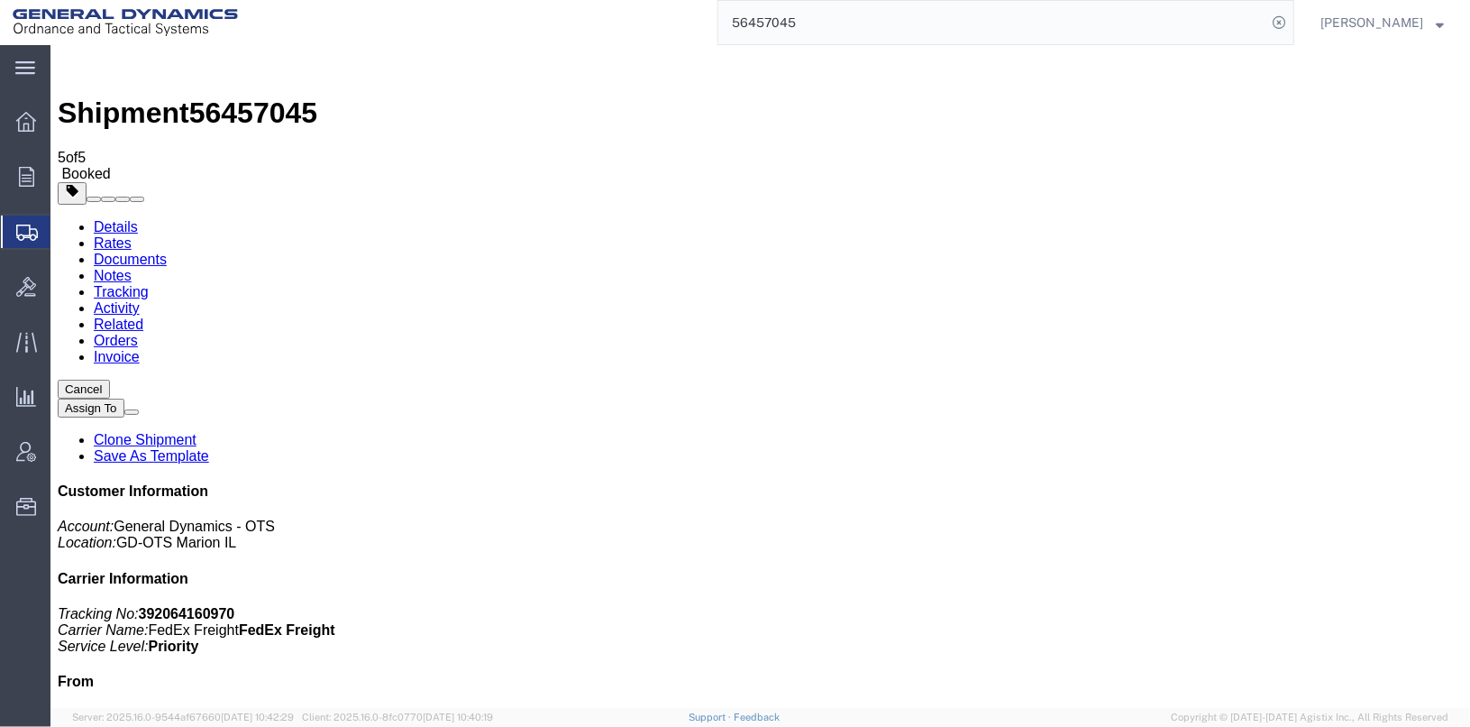
drag, startPoint x: 78, startPoint y: 316, endPoint x: 401, endPoint y: 294, distance: 323.6
checkbox input "true"
select select "3"
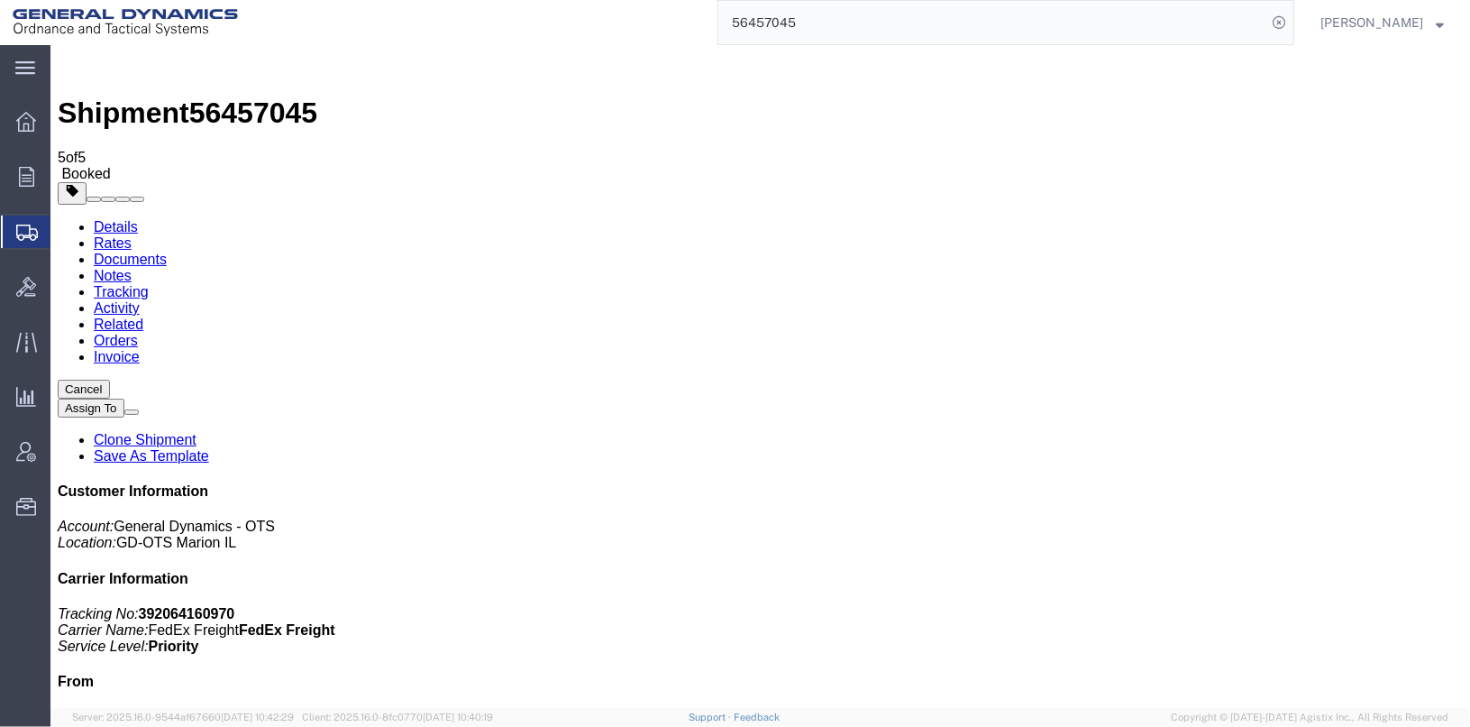
select select "3"
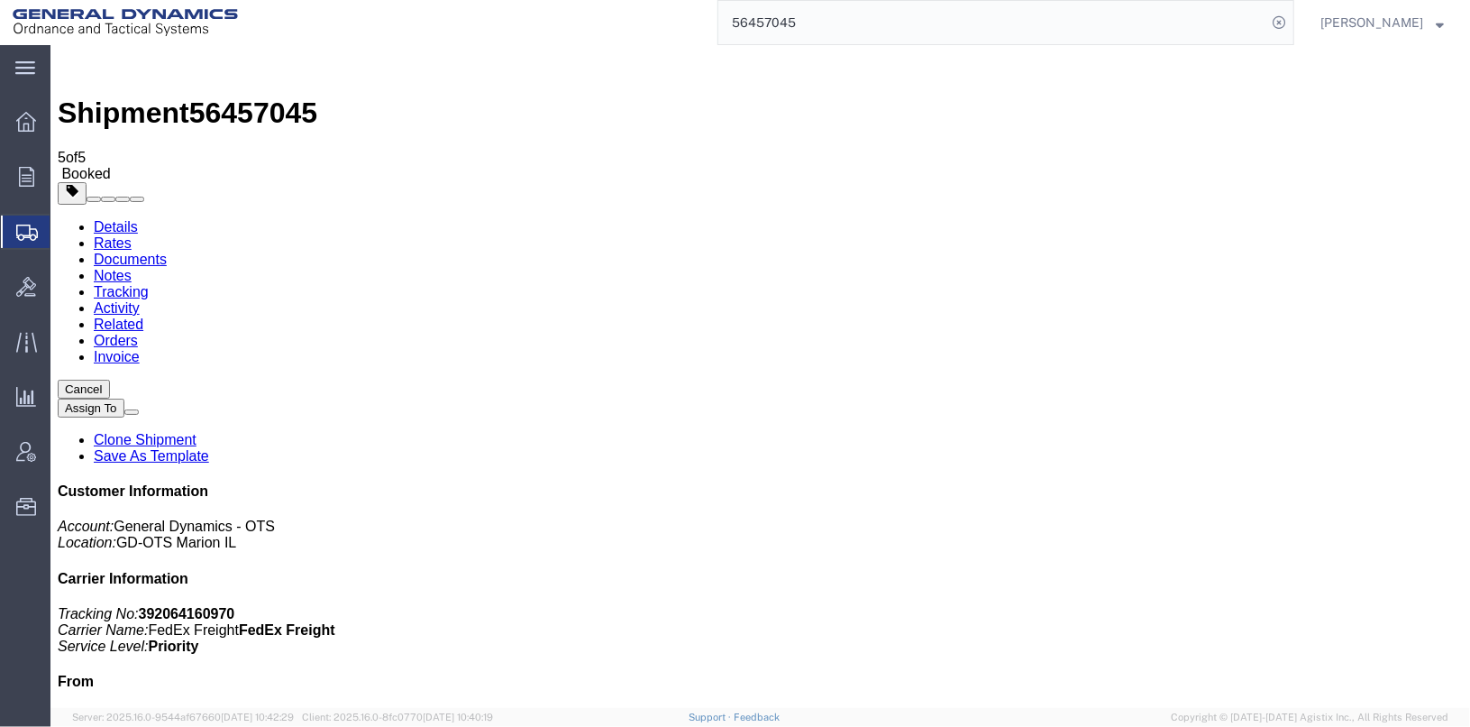
click at [110, 218] on link "Details" at bounding box center [115, 225] width 44 height 15
click link "Schedule pickup request"
